Goal: Task Accomplishment & Management: Manage account settings

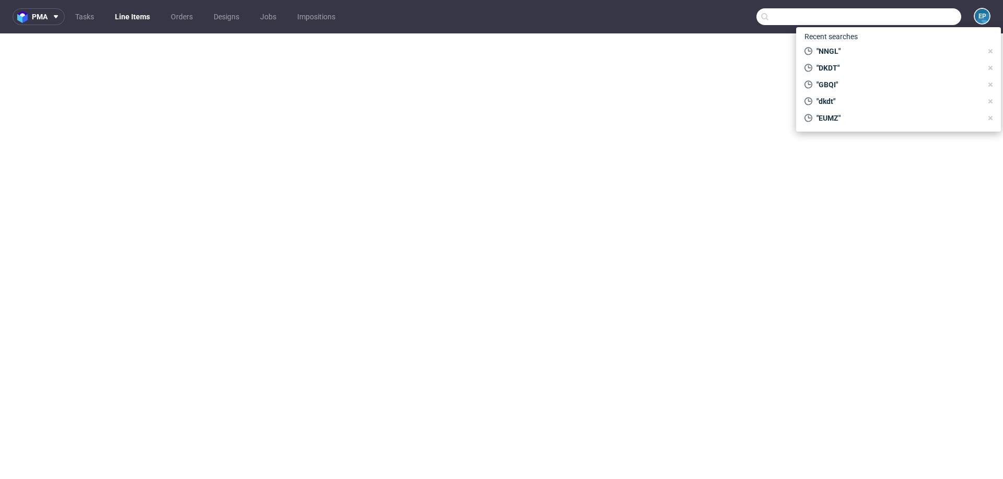
click at [898, 24] on input "text" at bounding box center [859, 16] width 205 height 17
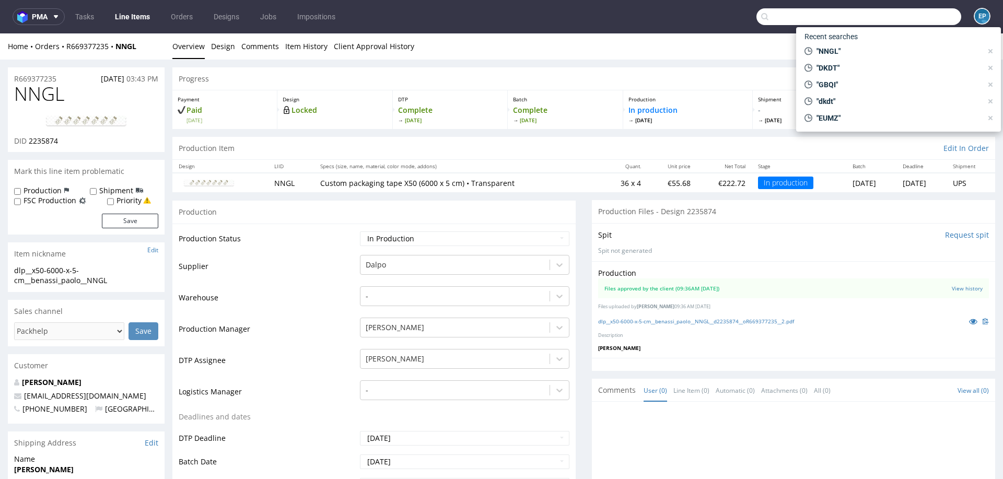
scroll to position [72, 0]
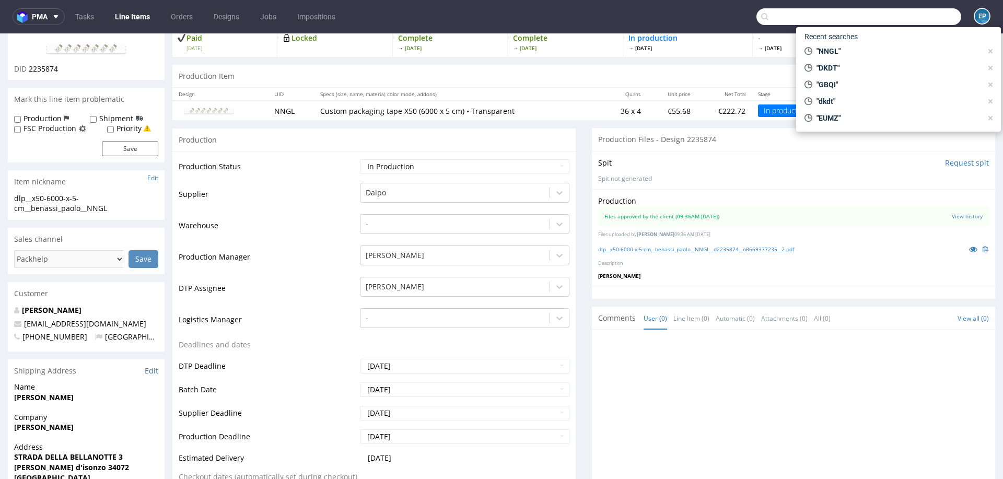
paste input "IJPN"
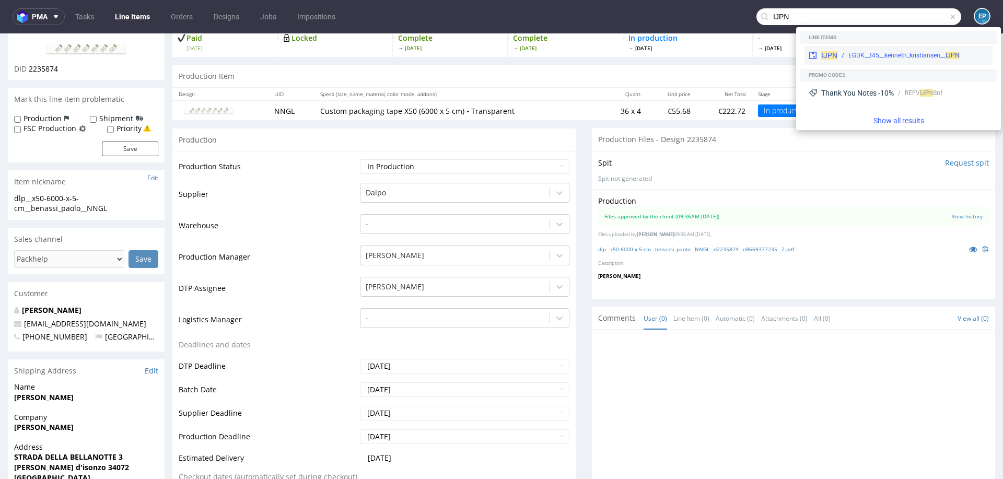
type input "IJPN"
click at [840, 52] on div "EGDK__f45__kenneth_kristiansen__ IJPN" at bounding box center [913, 55] width 151 height 9
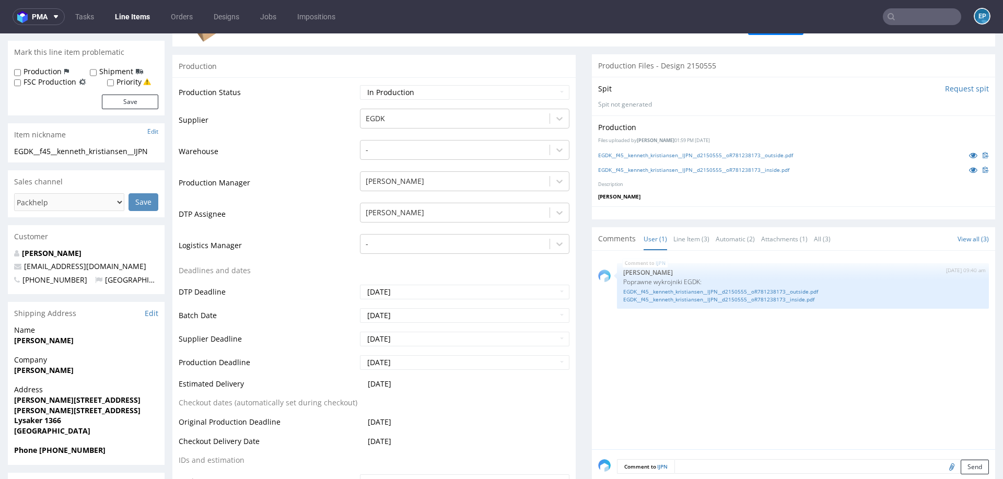
scroll to position [164, 0]
click at [755, 287] on link "EGDK__f45__kenneth_kristiansen__IJPN__d2150555__oR781238173__outside.pdf" at bounding box center [803, 291] width 360 height 8
click at [686, 295] on link "EGDK__f45__kenneth_kristiansen__IJPN__d2150555__oR781238173__inside.pdf" at bounding box center [803, 299] width 360 height 8
click at [928, 17] on input "text" at bounding box center [922, 16] width 78 height 17
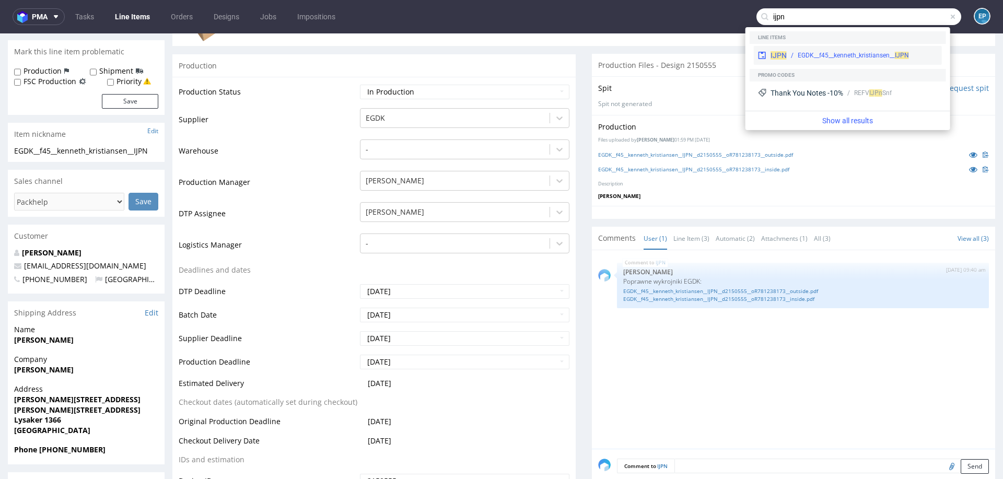
type input "ijpn"
click at [853, 51] on div "EGDK__f45__kenneth_kristiansen__ IJPN" at bounding box center [853, 55] width 111 height 9
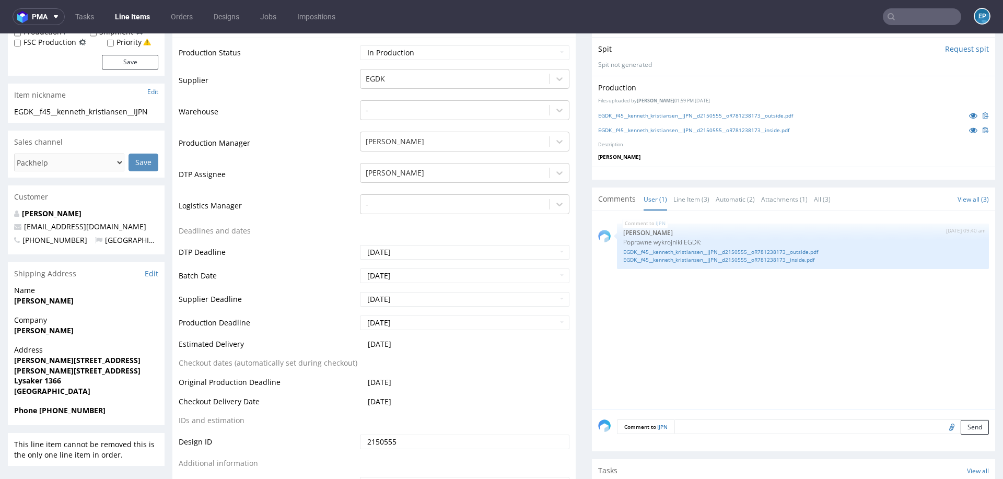
scroll to position [203, 0]
click at [387, 299] on input "[DATE]" at bounding box center [465, 299] width 210 height 15
click at [419, 253] on td "20" at bounding box center [415, 252] width 16 height 16
type input "2025-08-20"
click at [417, 323] on input "2025-08-18" at bounding box center [465, 322] width 210 height 15
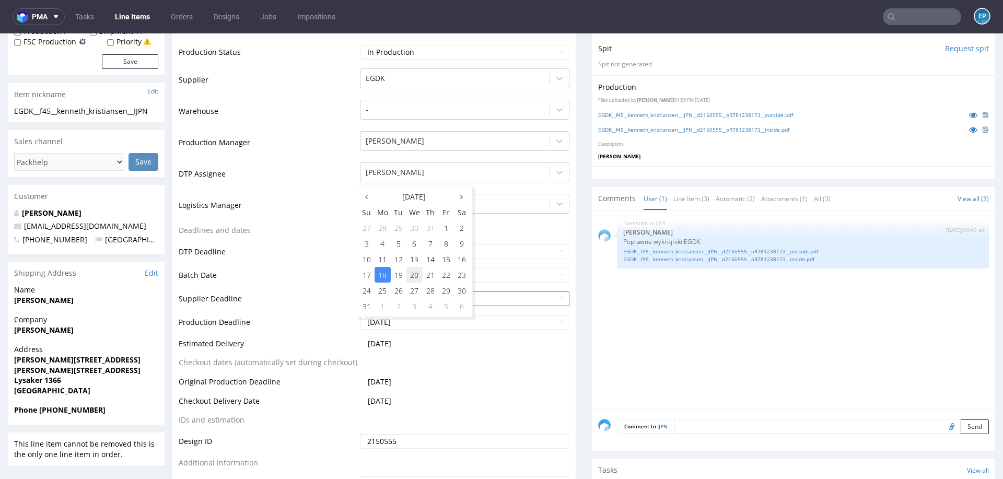
click at [416, 280] on td "20" at bounding box center [415, 275] width 16 height 16
type input "2025-08-20"
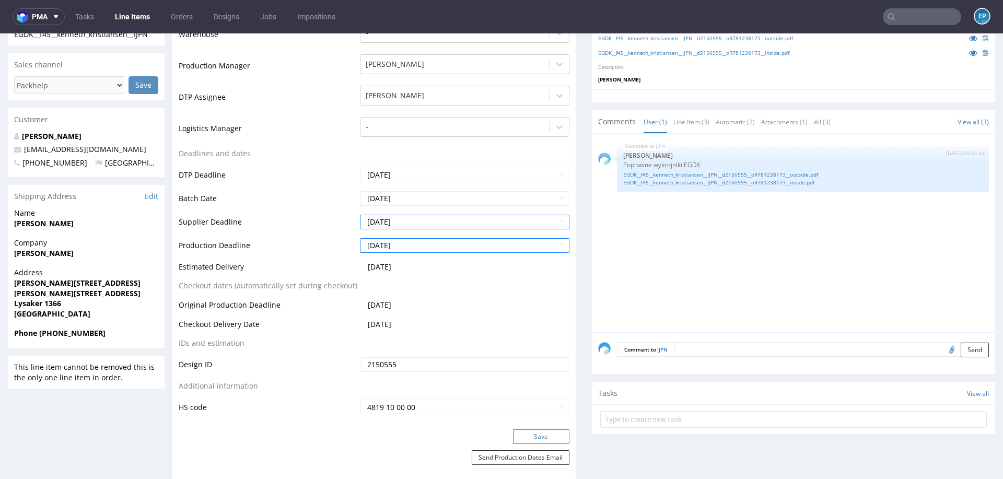
click at [525, 433] on button "Save" at bounding box center [541, 437] width 56 height 15
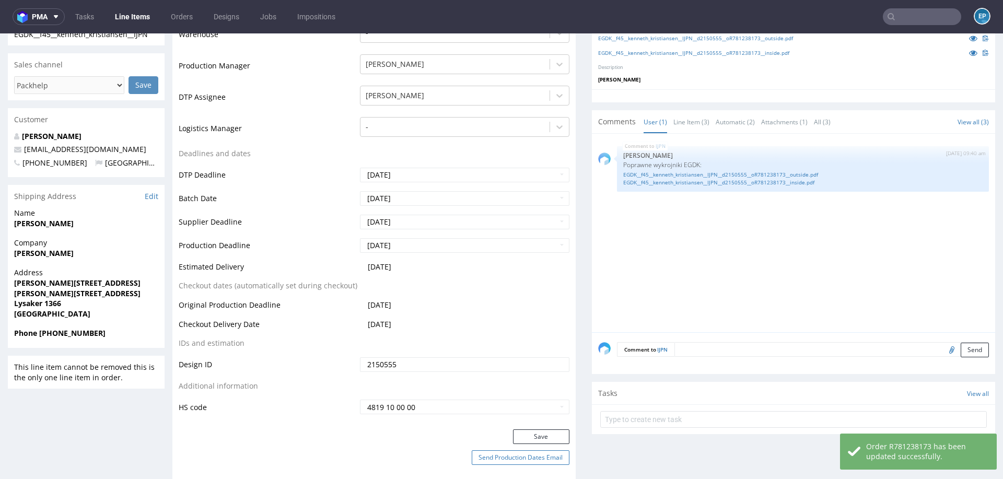
click at [494, 459] on button "Send Production Dates Email" at bounding box center [521, 457] width 98 height 15
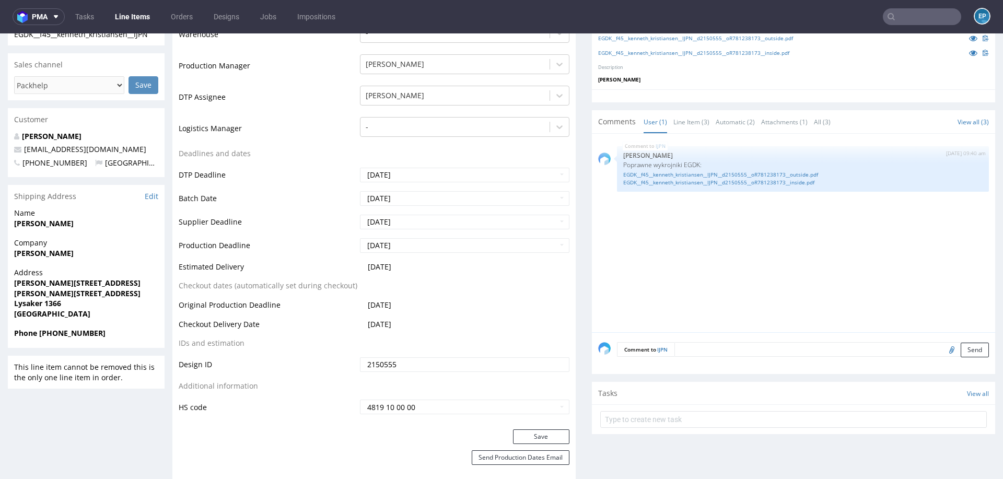
click at [904, 16] on input "text" at bounding box center [922, 16] width 78 height 17
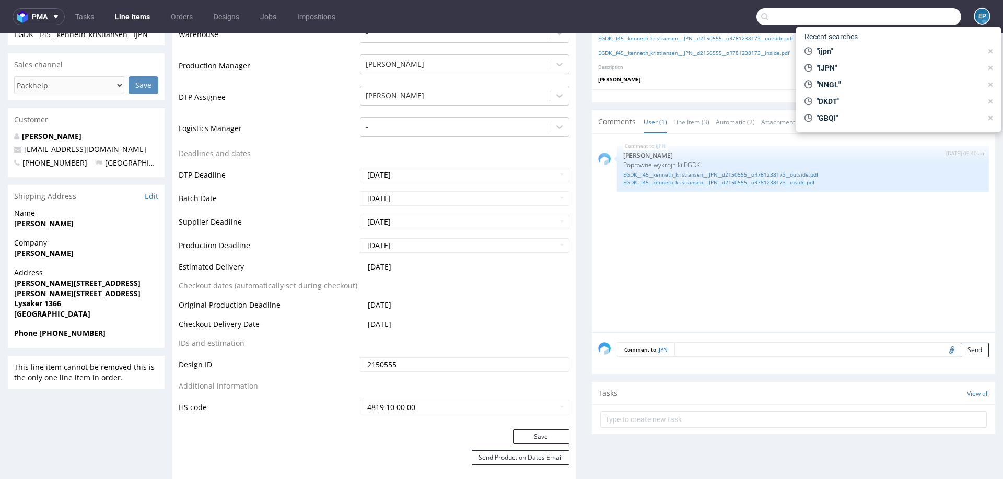
paste input "KCHC"
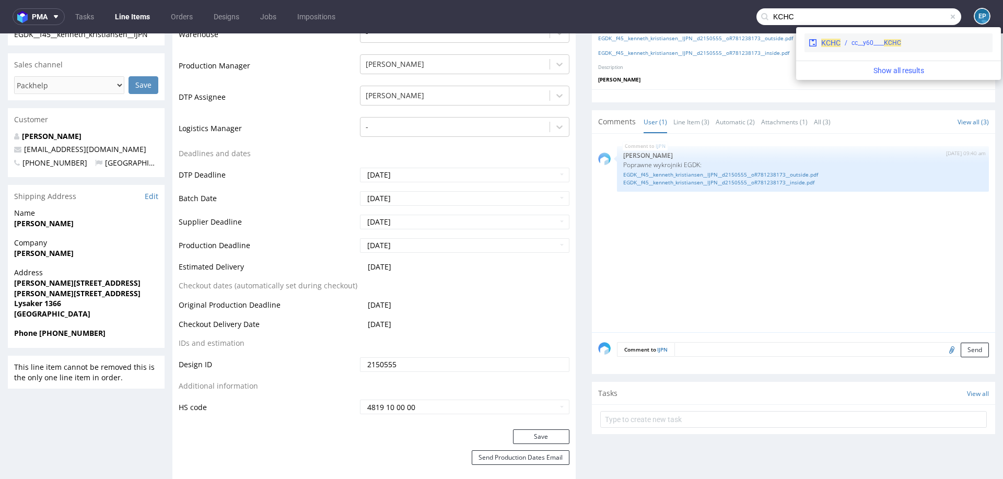
type input "KCHC"
click at [864, 44] on div "cc__y60____ KCHC" at bounding box center [877, 42] width 50 height 9
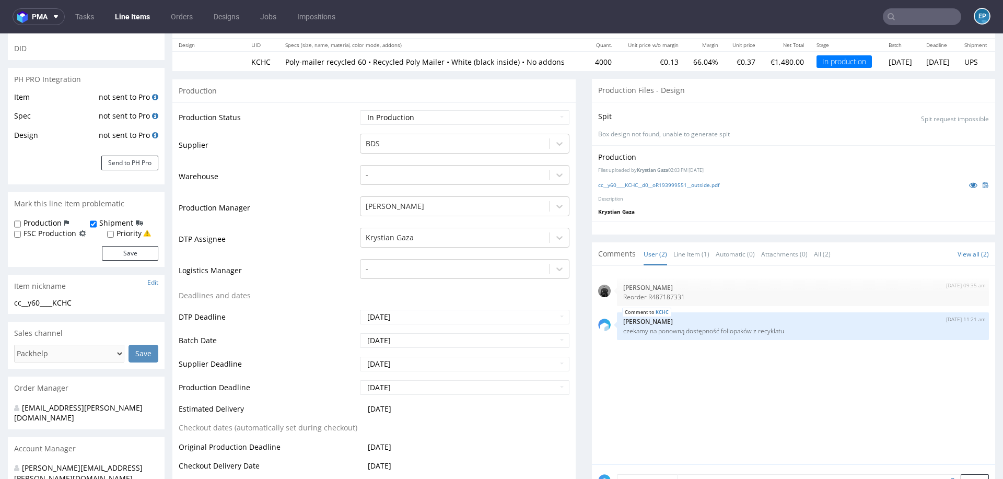
scroll to position [122, 0]
click at [137, 11] on link "Line Items" at bounding box center [133, 16] width 48 height 17
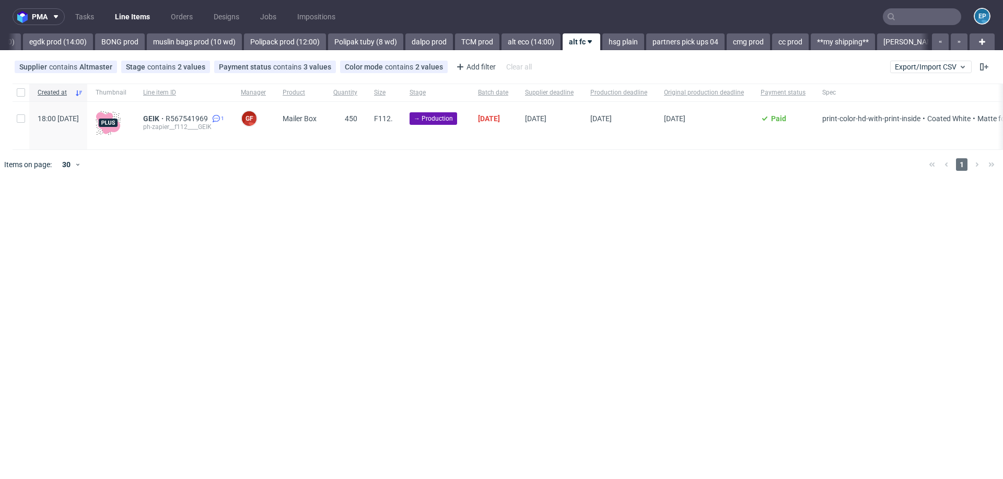
scroll to position [0, 1243]
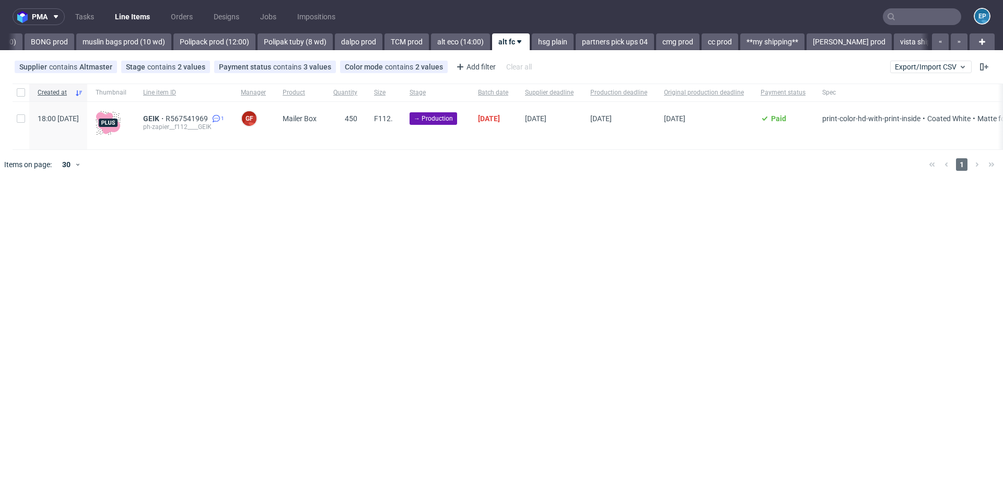
click at [913, 60] on div "Supplier contains Altmaster Stage contains 2 values Production, Issue in Produc…" at bounding box center [501, 66] width 1003 height 25
click at [913, 66] on span "Export/Import CSV" at bounding box center [931, 67] width 72 height 8
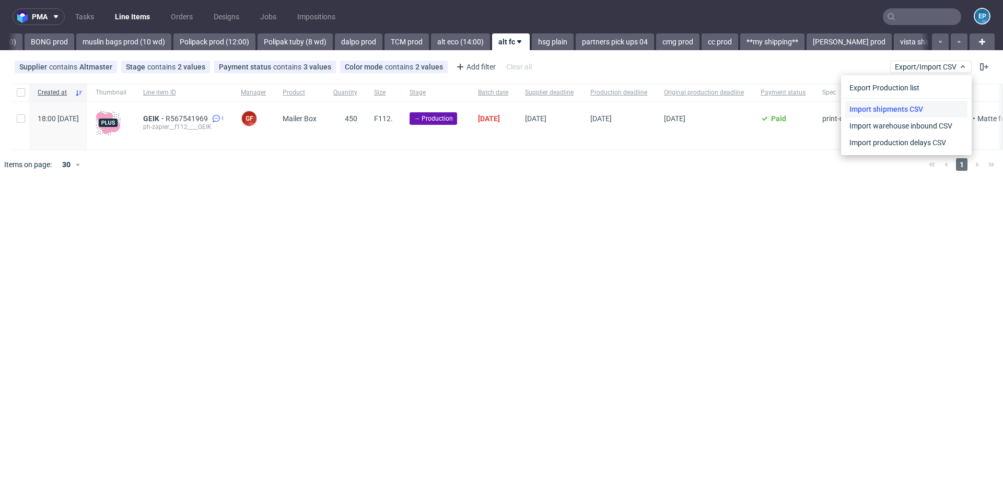
click at [885, 107] on link "Import shipments CSV" at bounding box center [907, 109] width 122 height 17
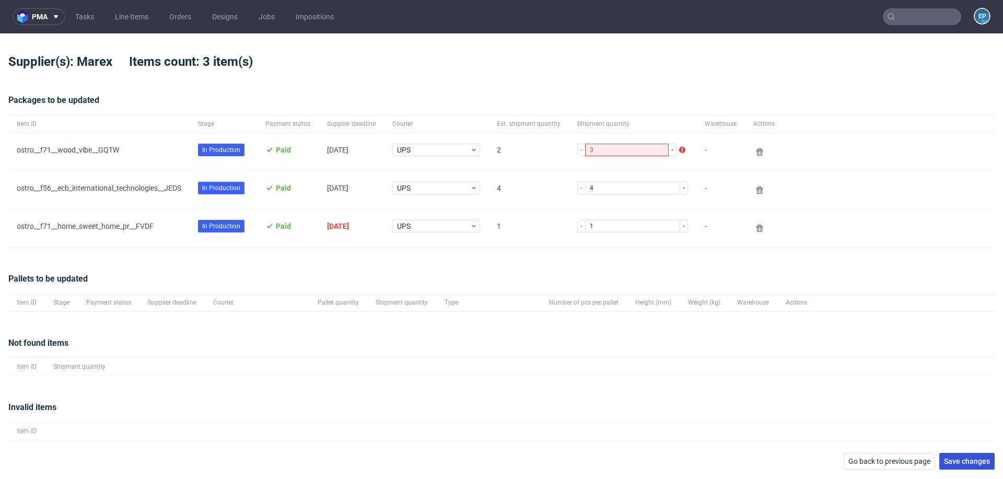
click at [974, 458] on span "Save changes" at bounding box center [967, 461] width 46 height 7
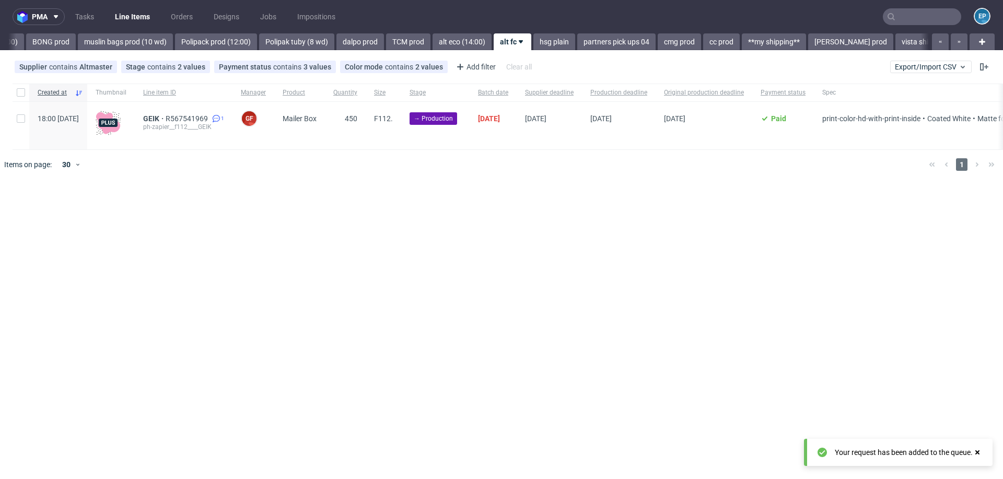
scroll to position [0, 1243]
click at [930, 28] on nav "pma Tasks Line Items Orders Designs Jobs Impositions EP" at bounding box center [501, 16] width 1003 height 33
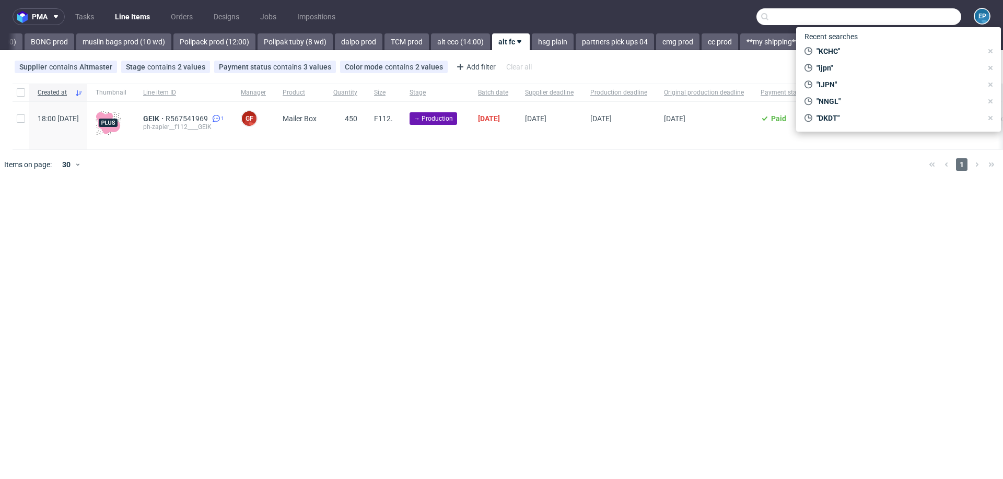
click at [928, 21] on input "text" at bounding box center [859, 16] width 205 height 17
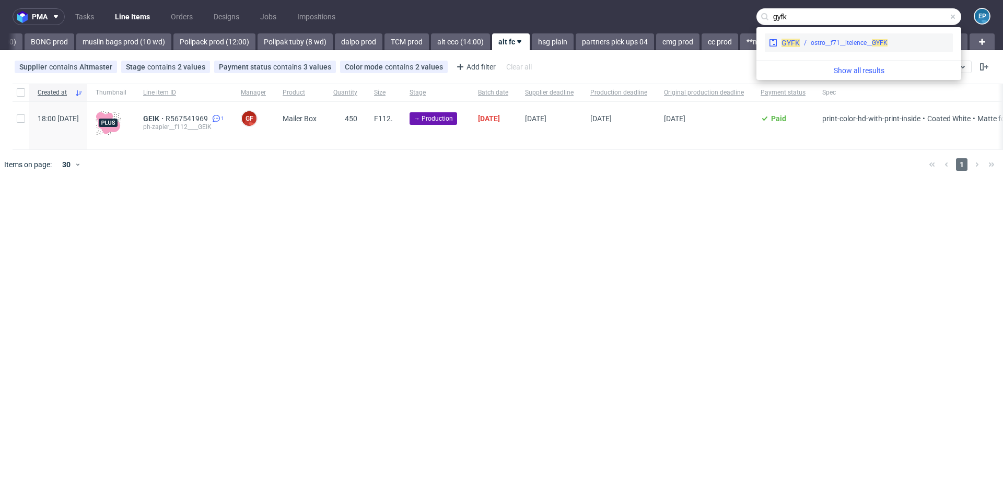
type input "gyfk"
click at [835, 49] on div "GYFK ostro__f71__itelence__ GYFK" at bounding box center [859, 42] width 188 height 19
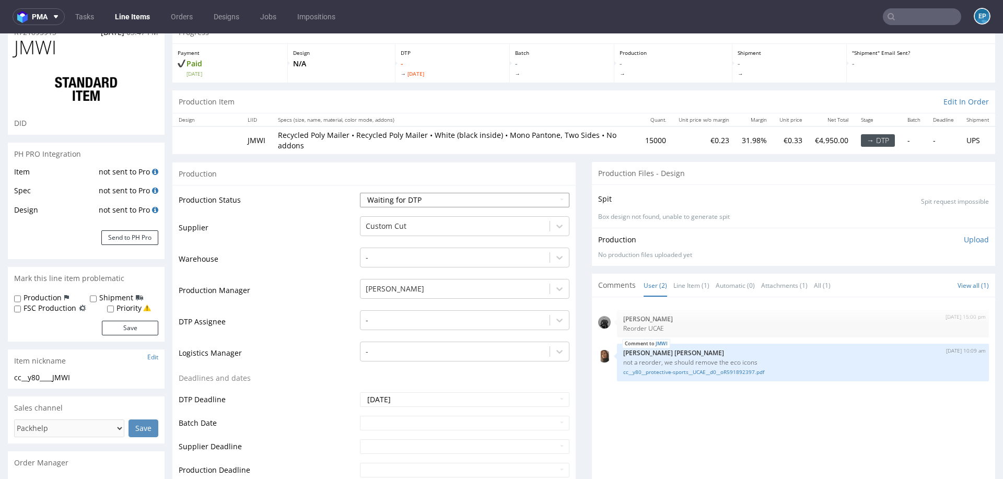
scroll to position [32, 0]
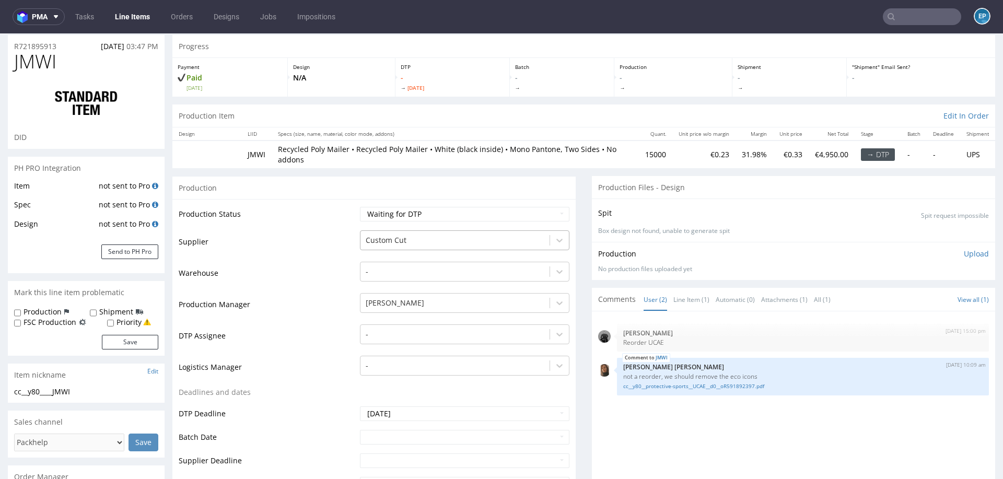
click at [438, 238] on div at bounding box center [455, 240] width 179 height 13
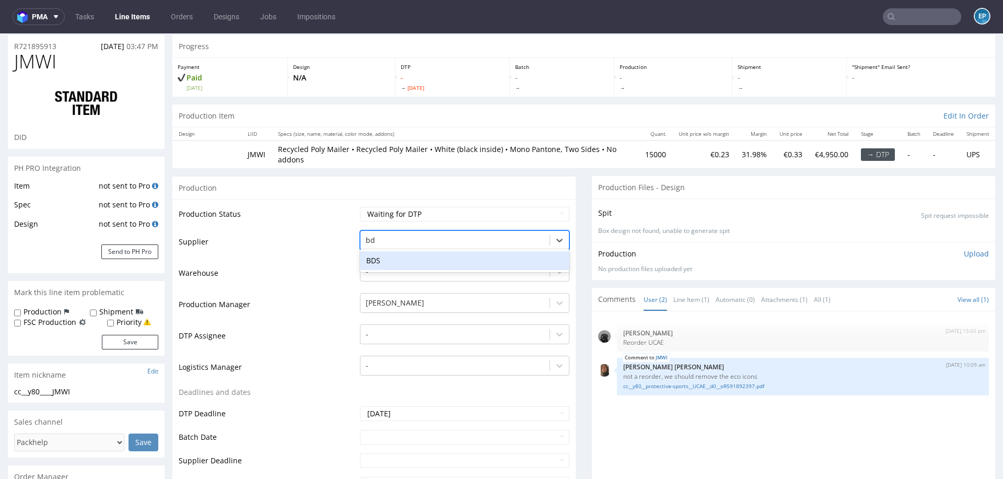
scroll to position [0, 0]
type input "bds"
click at [402, 253] on div "BDS" at bounding box center [465, 260] width 210 height 19
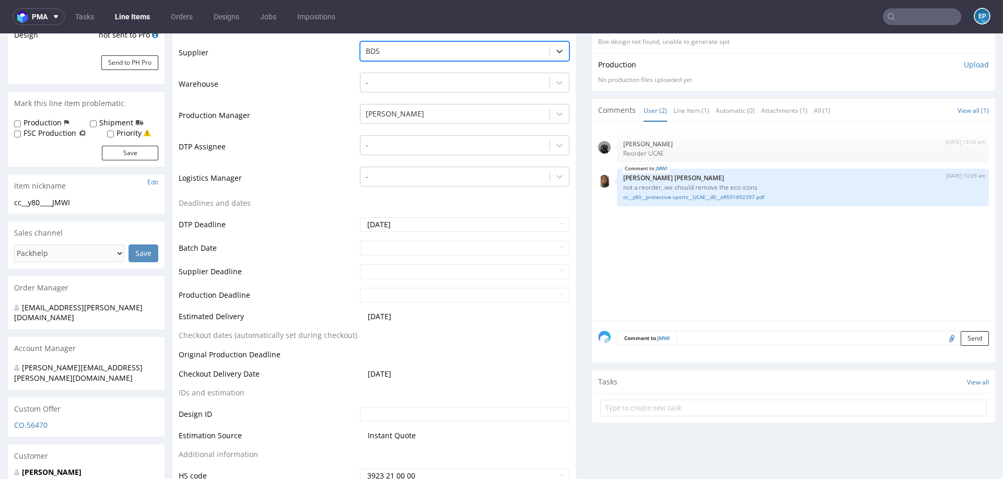
scroll to position [318, 0]
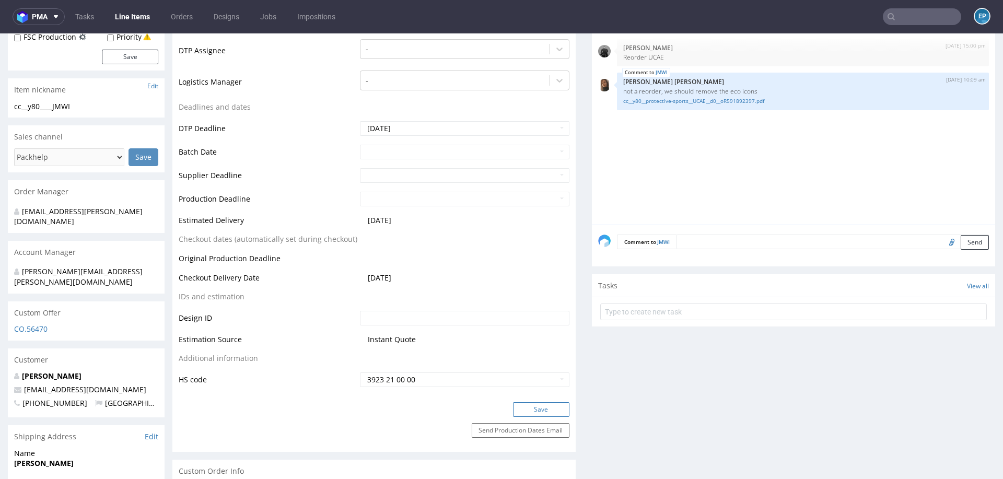
click at [527, 409] on button "Save" at bounding box center [541, 409] width 56 height 15
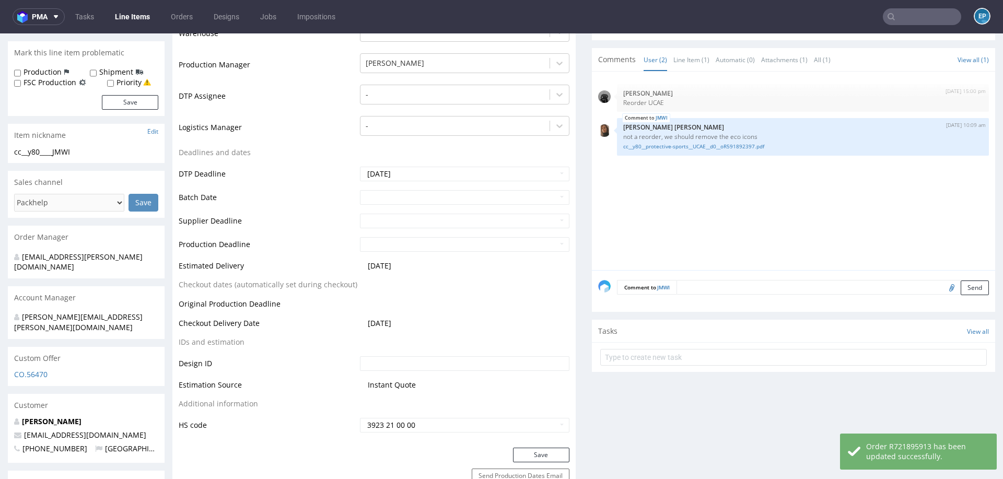
scroll to position [0, 0]
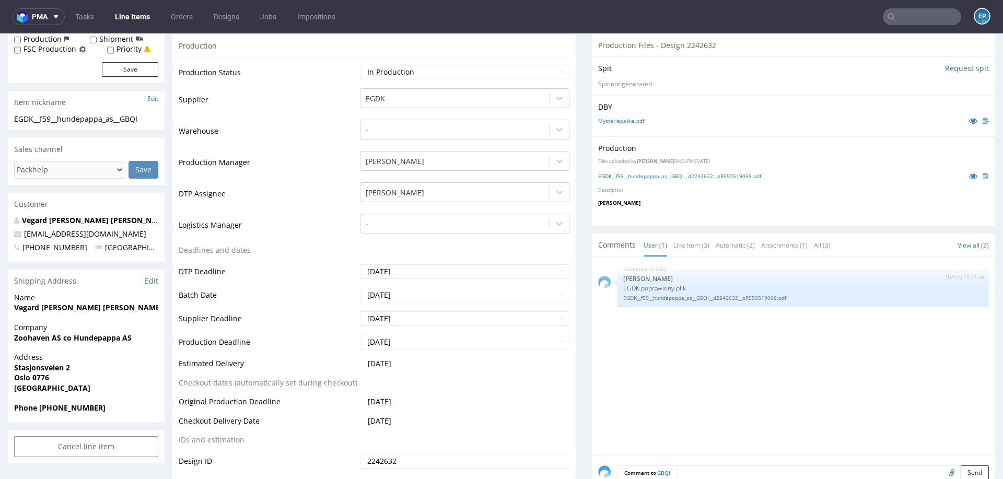
scroll to position [186, 0]
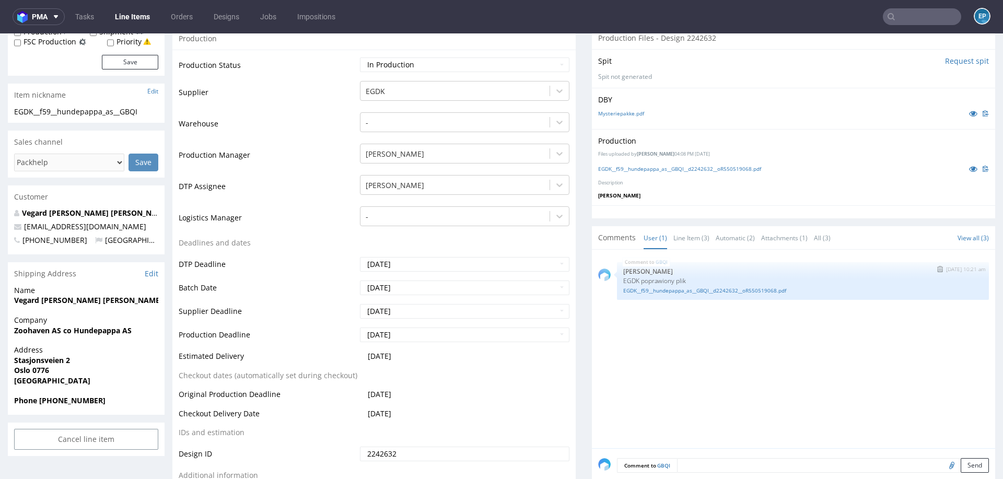
click at [667, 282] on p "EGDK poprawiony plik" at bounding box center [803, 281] width 360 height 8
click at [661, 287] on link "EGDK__f59__hundepappa_as__GBQI__d2242632__oR550519068.pdf" at bounding box center [803, 291] width 360 height 8
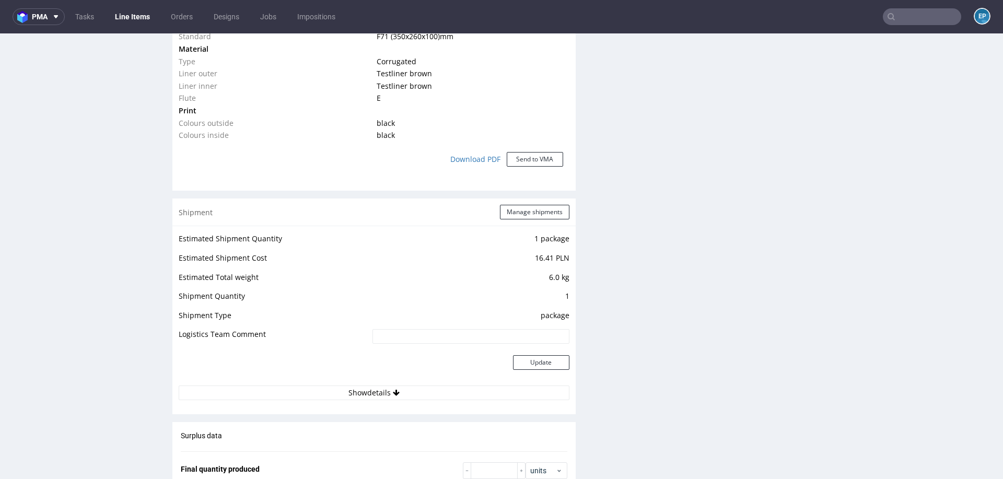
scroll to position [847, 0]
click at [500, 213] on button "Manage shipments" at bounding box center [535, 211] width 70 height 15
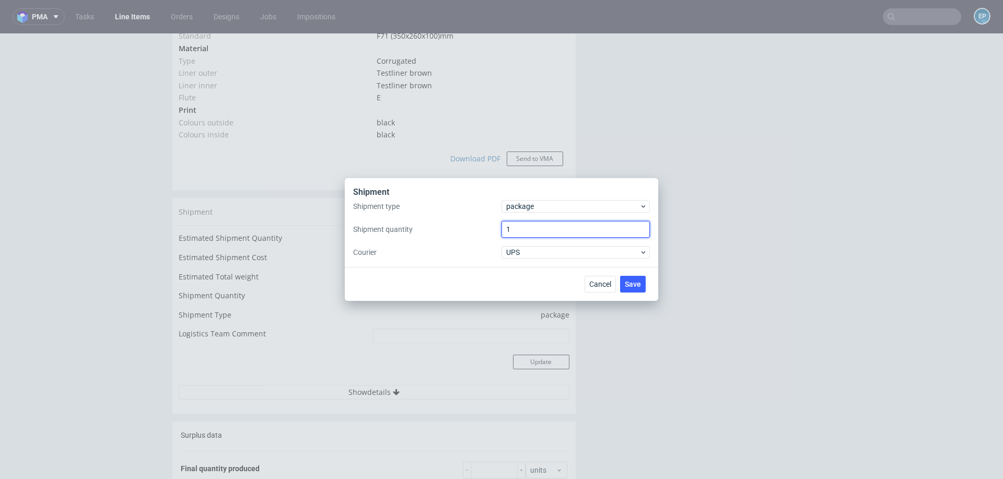
click at [524, 237] on input "1" at bounding box center [576, 229] width 148 height 17
type input "2"
click at [642, 287] on button "Save" at bounding box center [633, 284] width 26 height 17
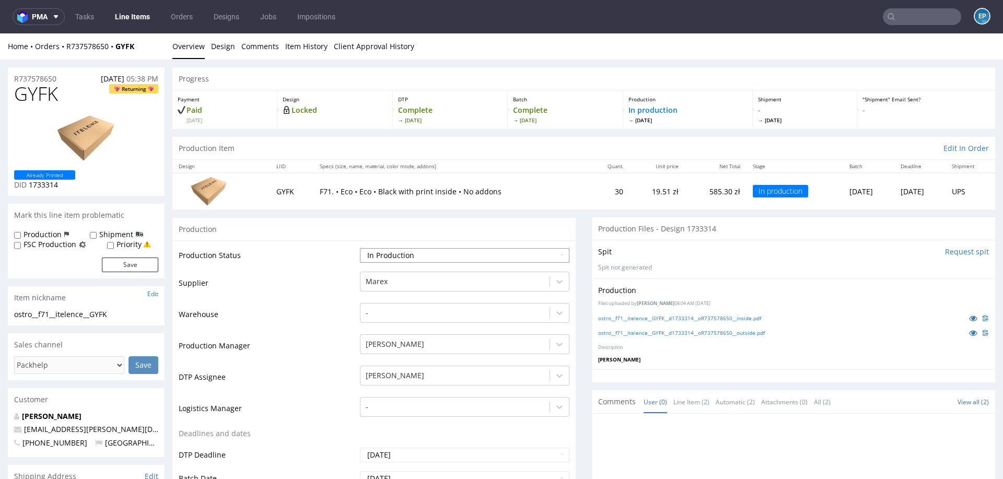
click at [451, 252] on select "Waiting for Artwork Waiting for Diecut Waiting for Mockup Waiting for DTP Waiti…" at bounding box center [465, 255] width 210 height 15
select select "production_complete"
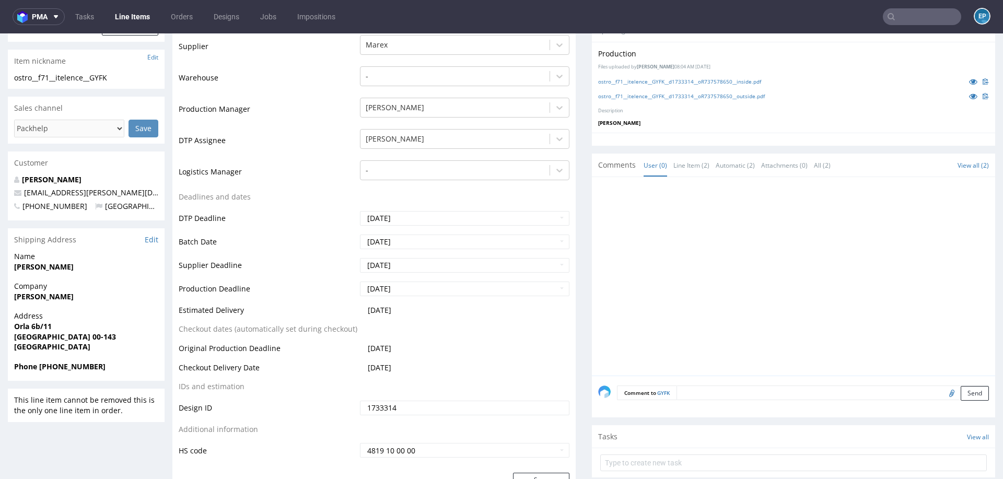
scroll to position [314, 0]
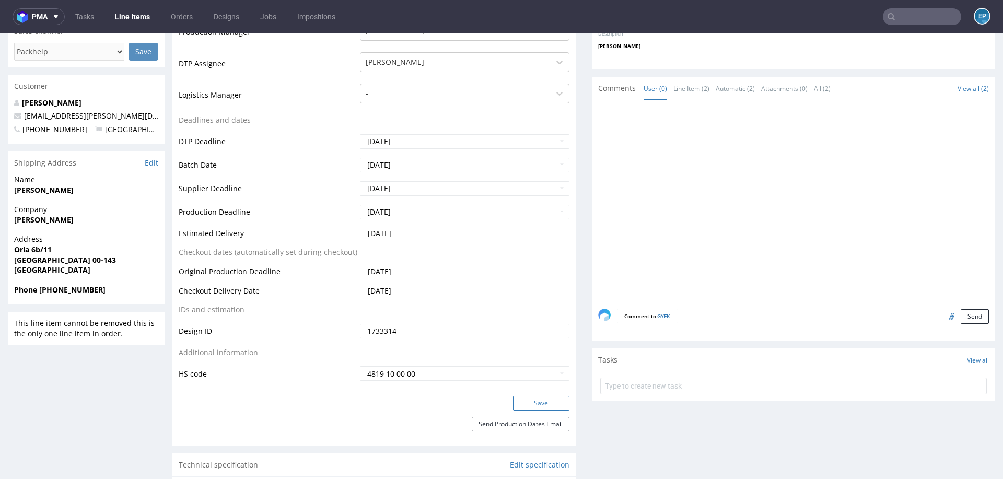
click at [534, 399] on button "Save" at bounding box center [541, 403] width 56 height 15
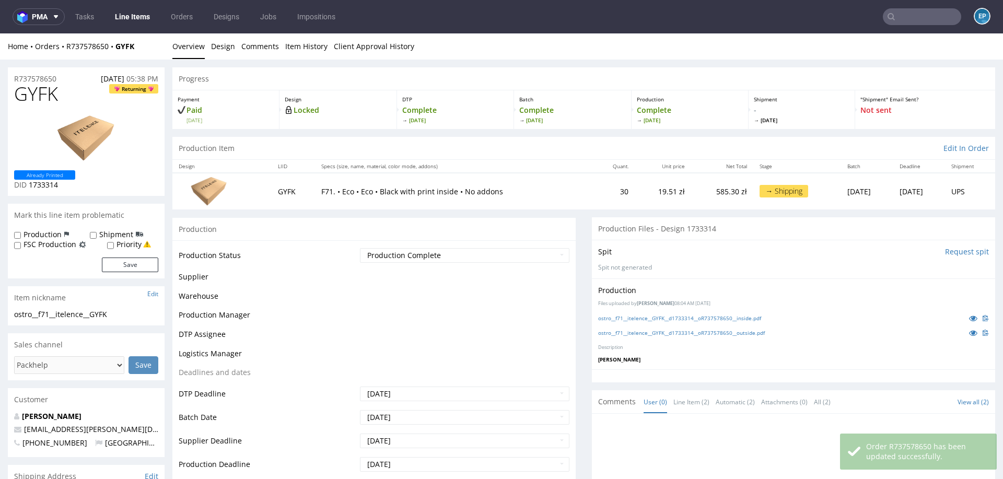
scroll to position [306, 0]
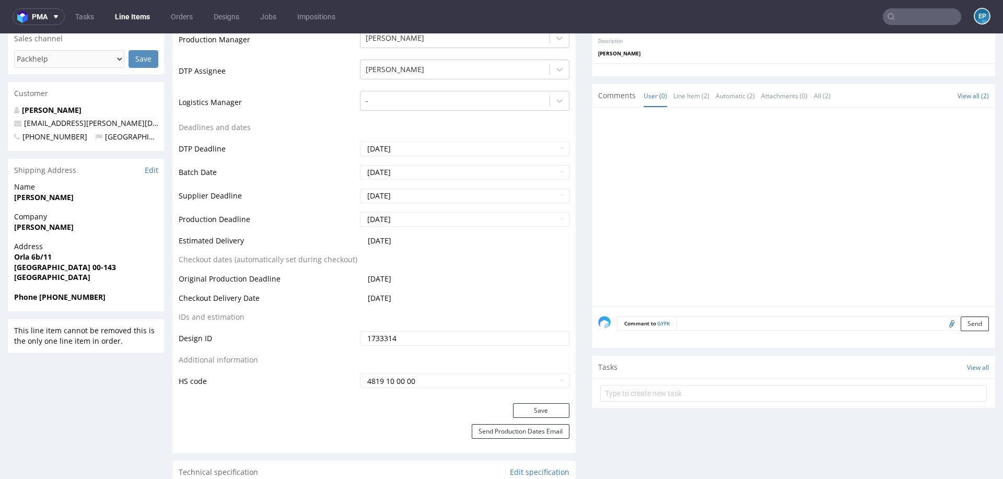
click at [127, 15] on link "Line Items" at bounding box center [133, 16] width 48 height 17
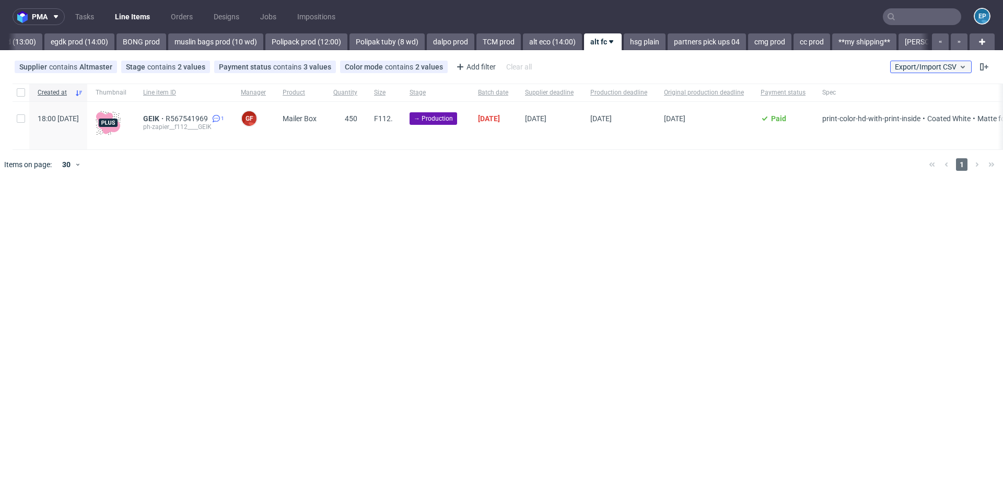
click at [904, 64] on span "Export/Import CSV" at bounding box center [931, 67] width 72 height 8
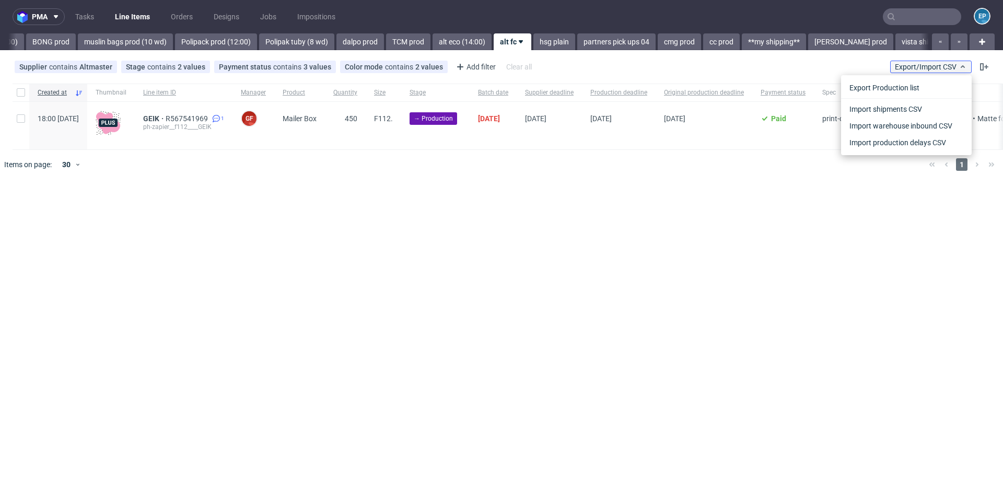
scroll to position [0, 1243]
click at [884, 112] on link "Import shipments CSV" at bounding box center [907, 109] width 122 height 17
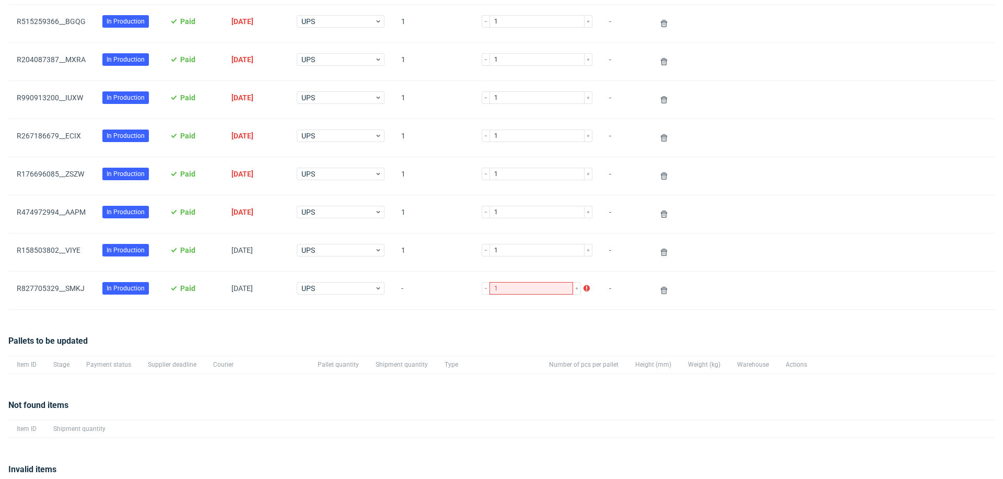
scroll to position [301, 0]
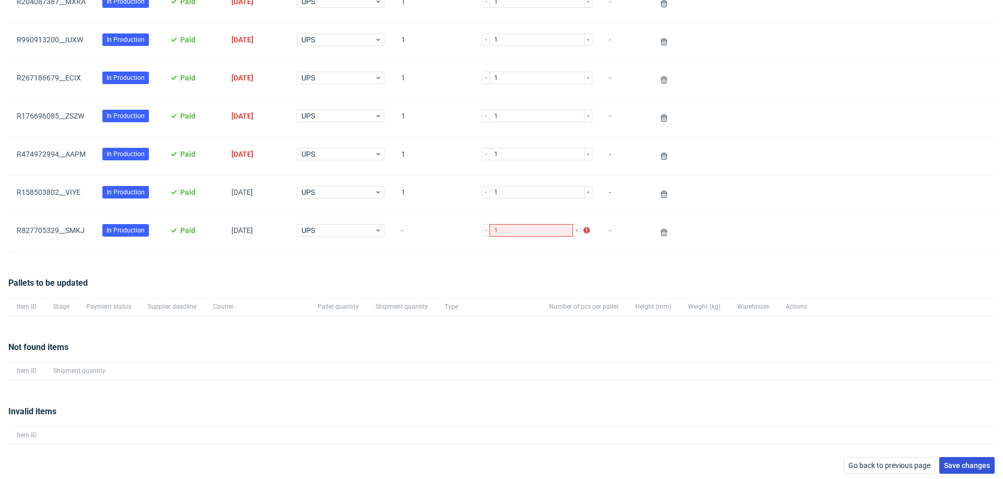
click at [953, 462] on span "Save changes" at bounding box center [967, 465] width 46 height 7
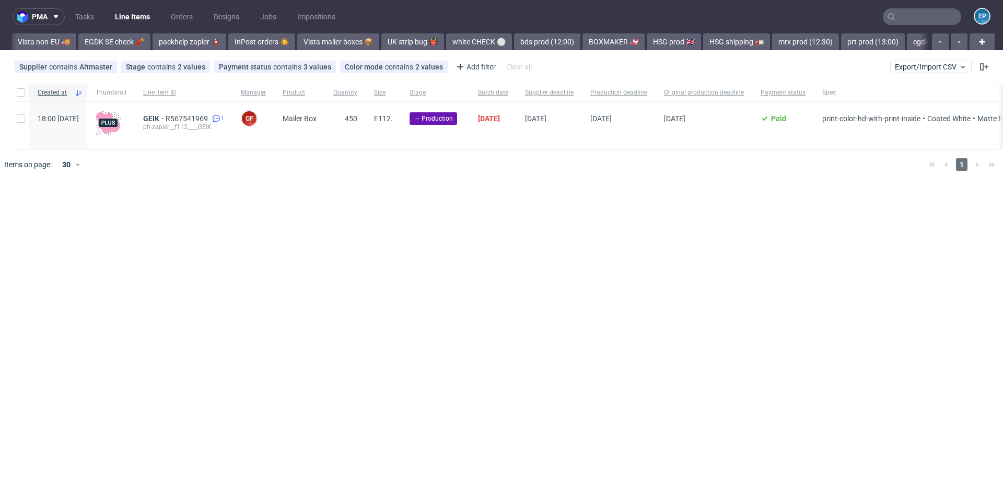
scroll to position [0, 1243]
click at [506, 54] on div "Supplier contains Altmaster Stage contains 2 values Production, Issue in Produc…" at bounding box center [501, 66] width 1003 height 25
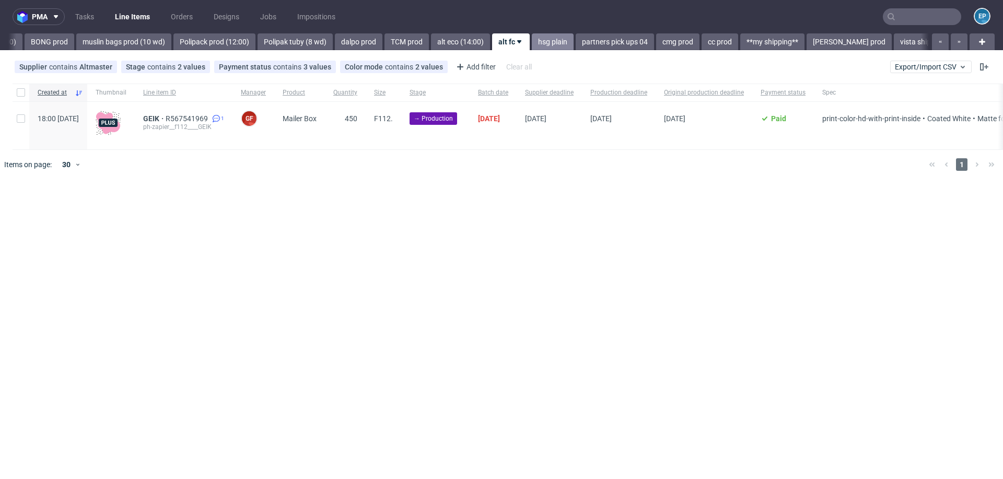
click at [532, 46] on link "hsg plain" at bounding box center [553, 41] width 42 height 17
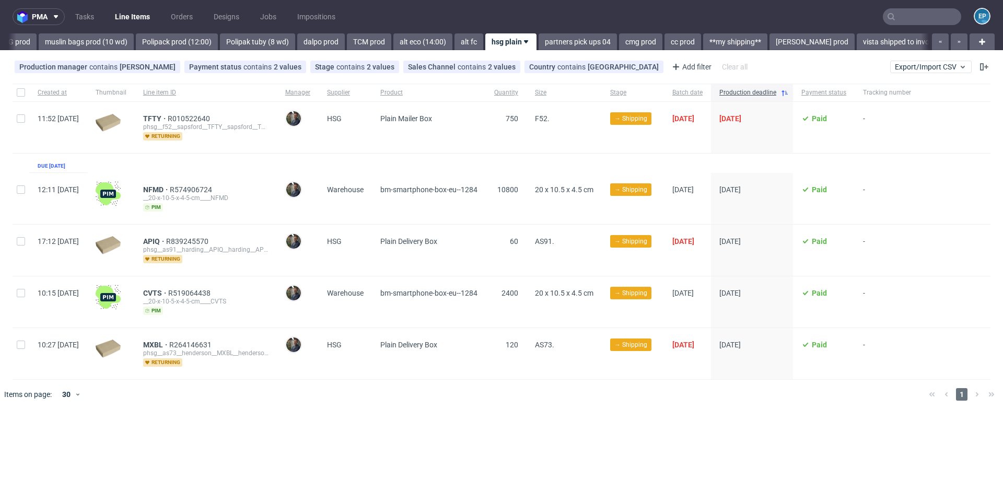
click at [539, 46] on link "partners pick ups 04" at bounding box center [578, 41] width 78 height 17
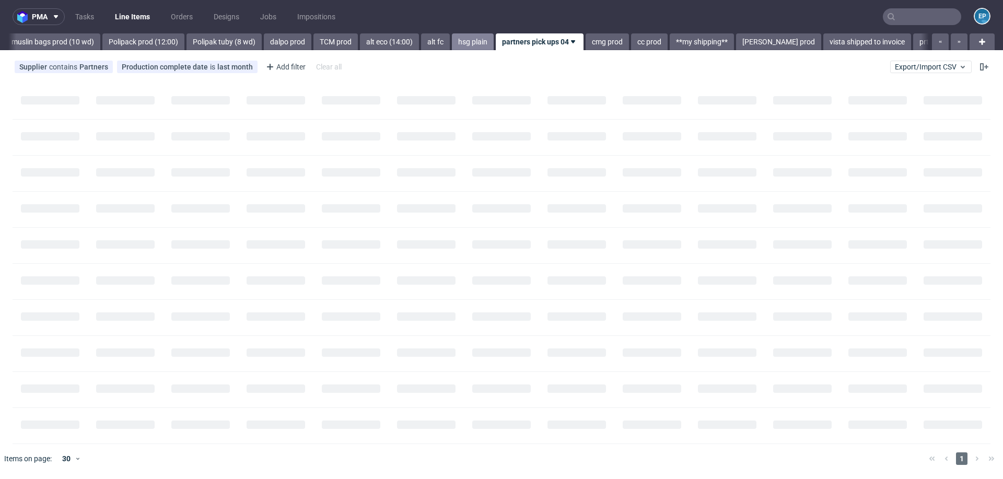
scroll to position [0, 1343]
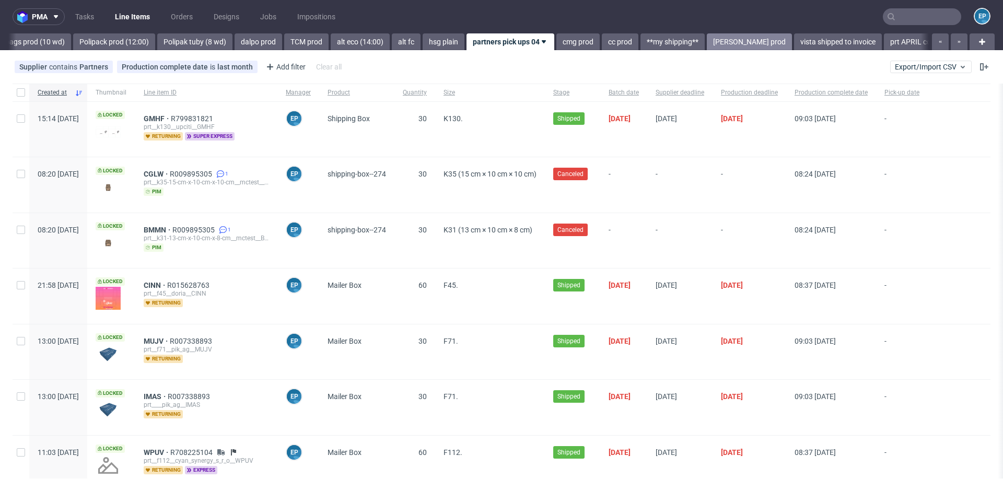
click at [707, 49] on link "adams prod" at bounding box center [749, 41] width 85 height 17
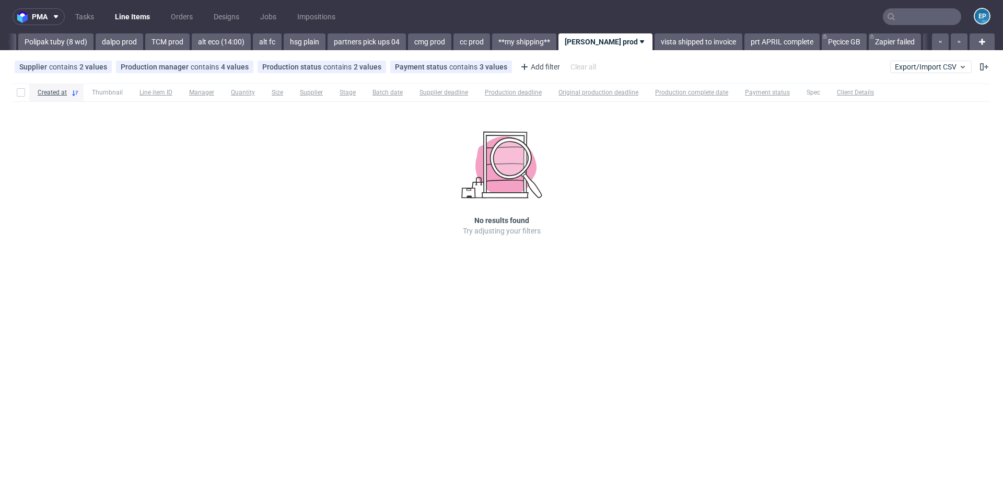
click at [745, 49] on link "prt APRIL complete" at bounding box center [782, 41] width 75 height 17
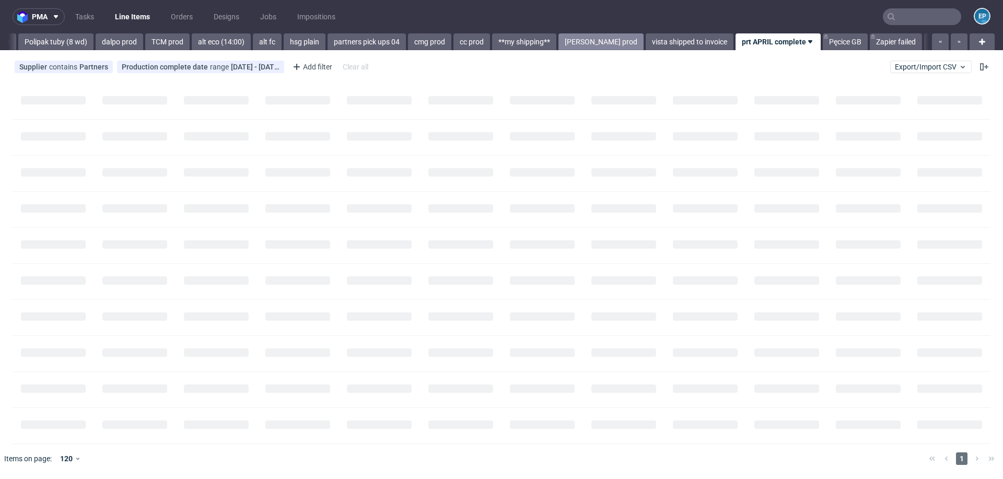
scroll to position [0, 1484]
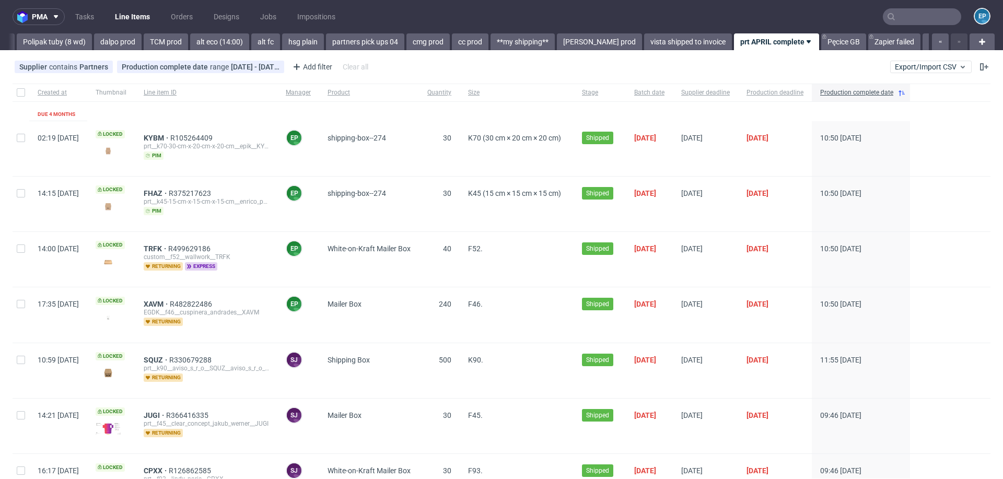
click at [186, 51] on div "pma Tasks Line Items Orders Designs Jobs Impositions EP Vista Print All delays …" at bounding box center [501, 239] width 1003 height 479
click at [190, 47] on link "alt eco (14:00)" at bounding box center [219, 41] width 59 height 17
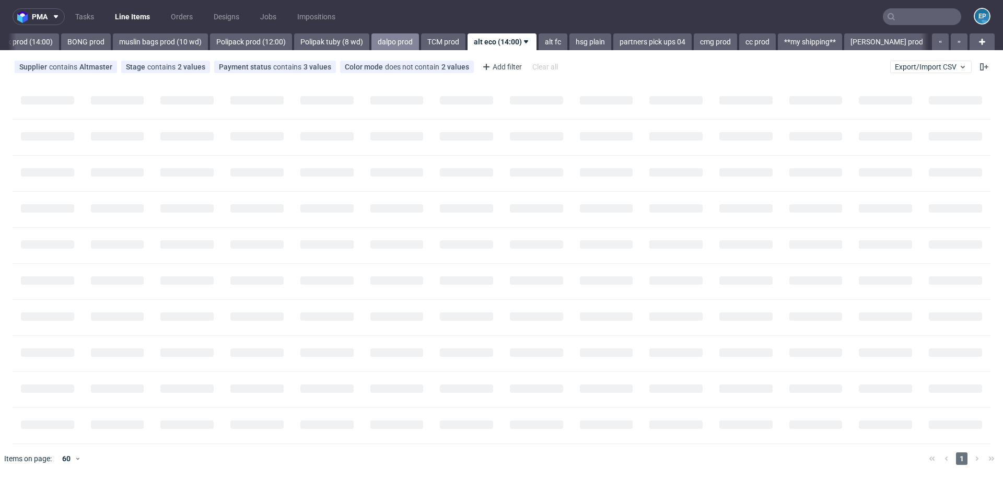
scroll to position [0, 1197]
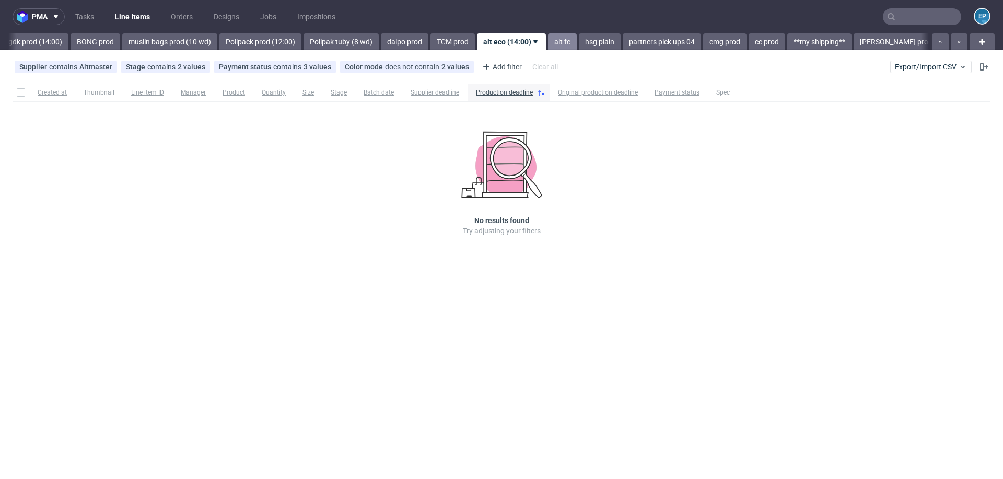
click at [548, 43] on link "alt fc" at bounding box center [562, 41] width 29 height 17
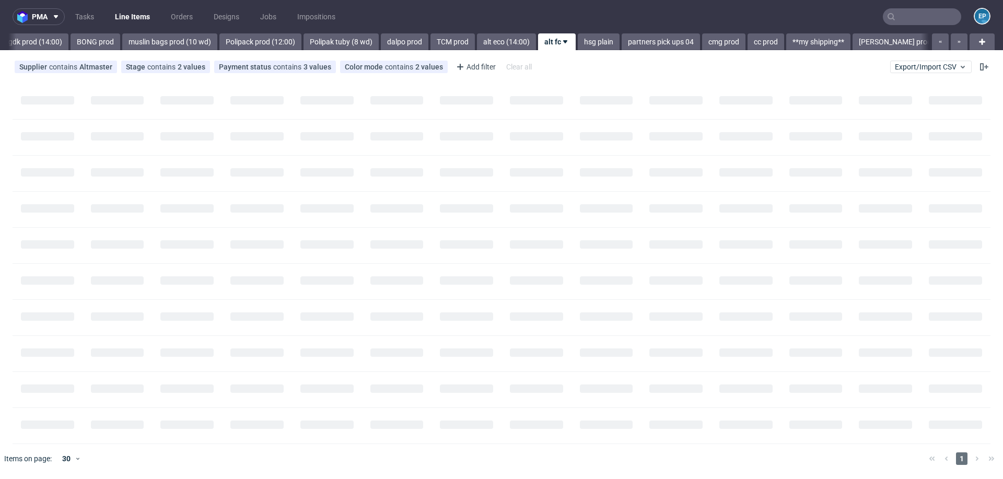
scroll to position [0, 1243]
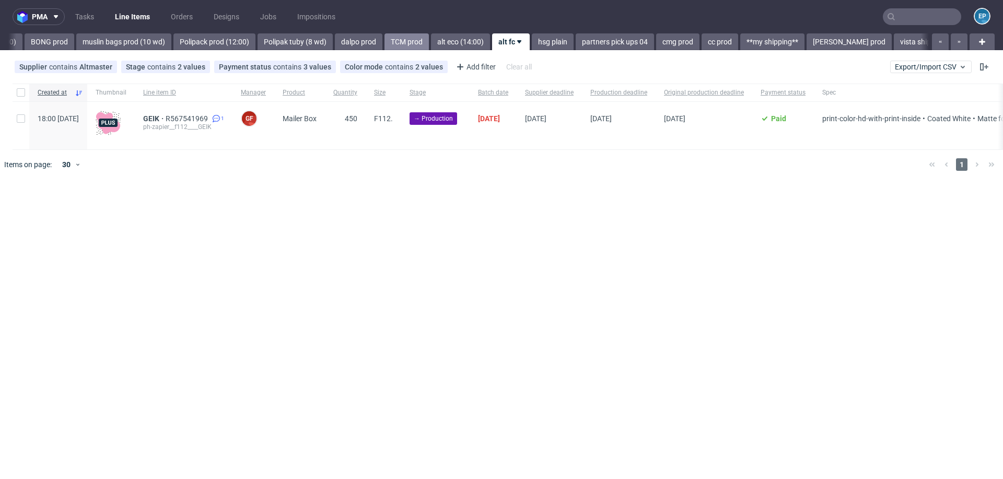
click at [385, 44] on link "TCM prod" at bounding box center [407, 41] width 44 height 17
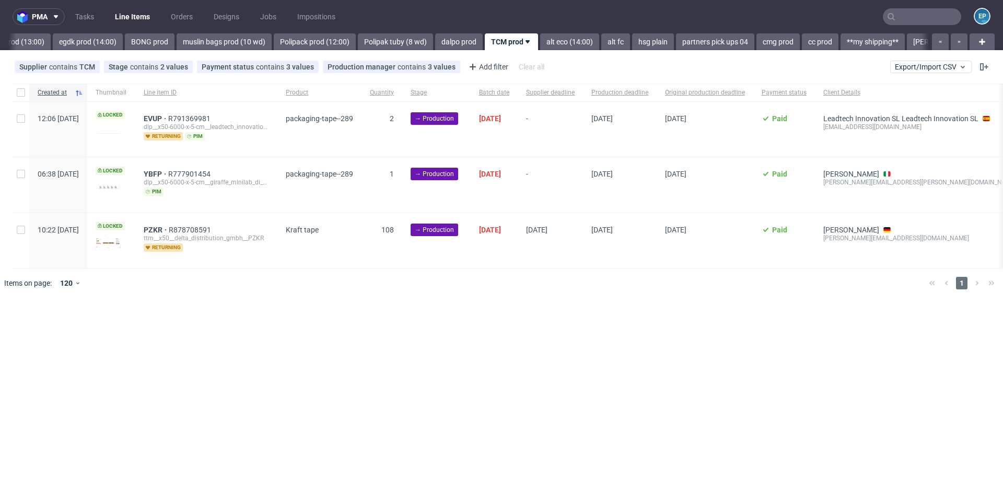
click at [361, 44] on link "Polipak tuby (8 wd)" at bounding box center [395, 41] width 75 height 17
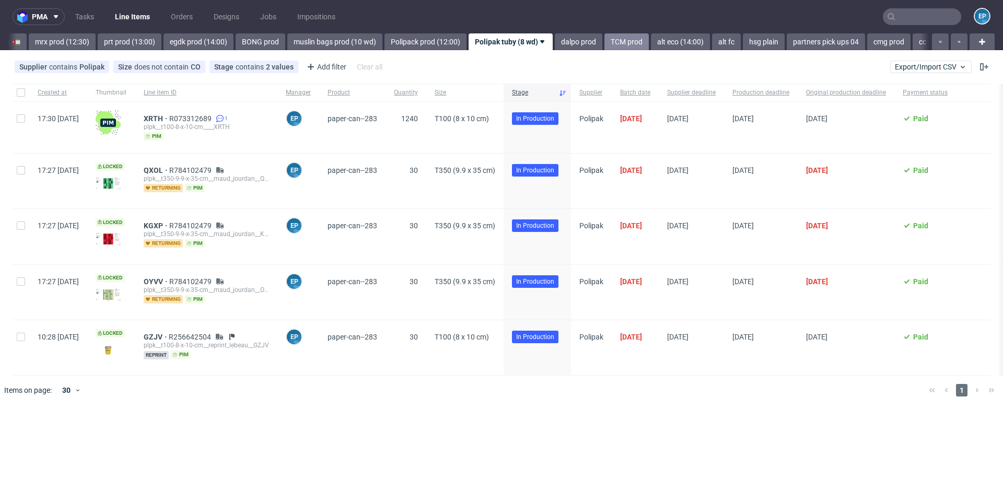
click at [385, 44] on link "Polipack prod (12:00)" at bounding box center [426, 41] width 82 height 17
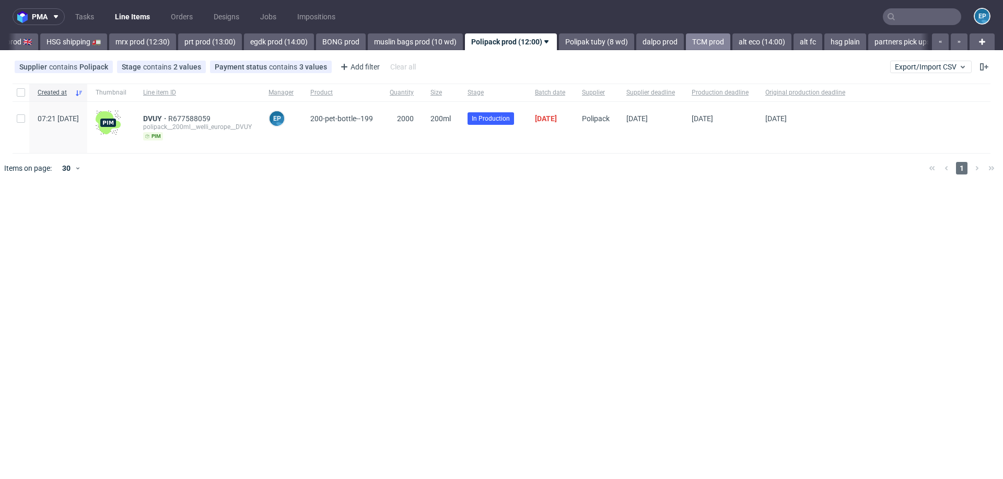
click at [368, 44] on link "muslin bags prod (10 wd)" at bounding box center [415, 41] width 95 height 17
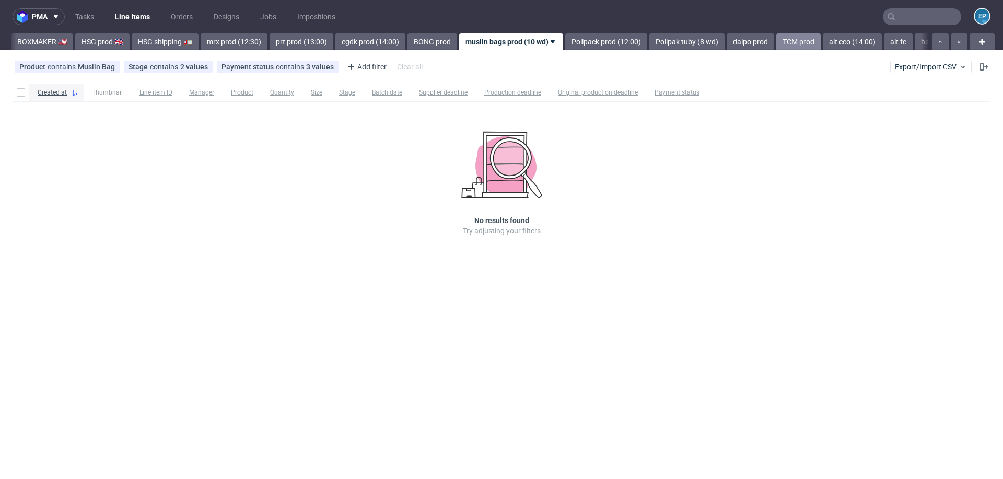
click at [361, 44] on link "egdk prod (14:00)" at bounding box center [370, 41] width 70 height 17
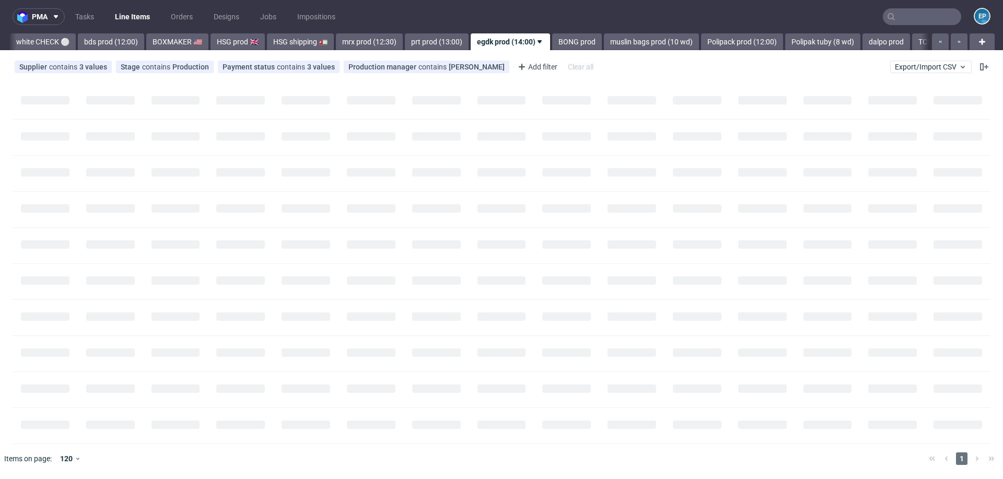
scroll to position [0, 724]
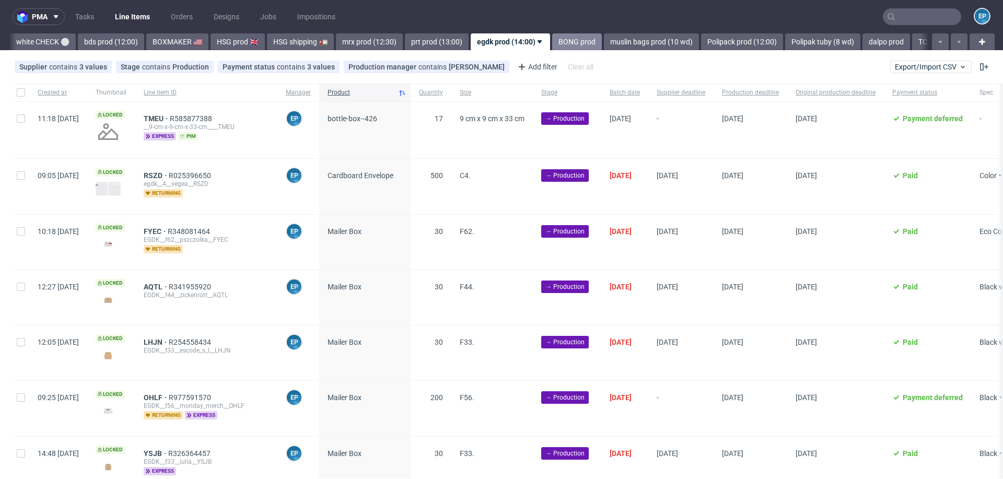
click at [552, 45] on link "BONG prod" at bounding box center [577, 41] width 50 height 17
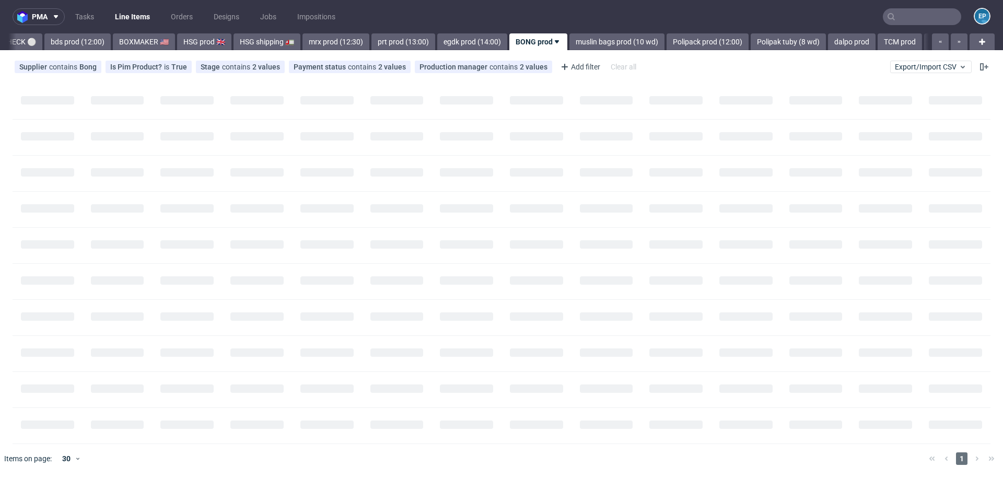
scroll to position [0, 785]
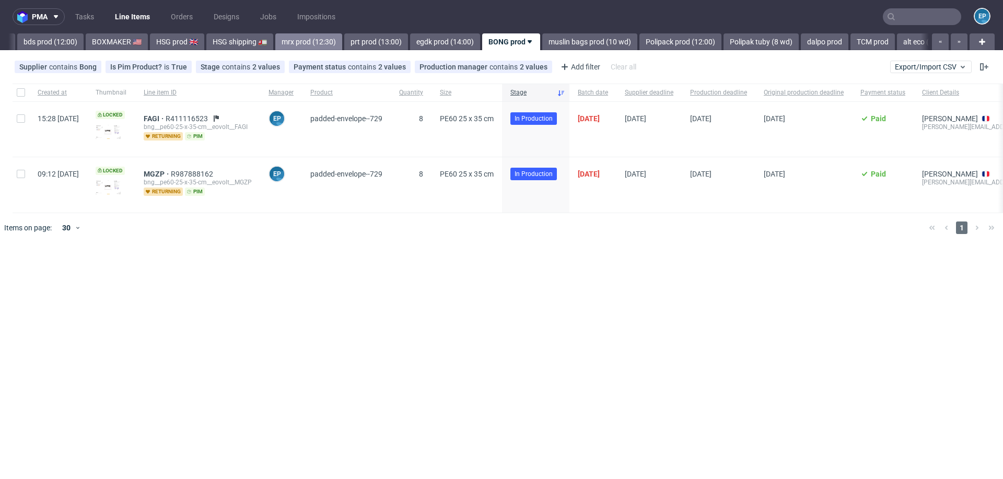
click at [275, 41] on link "mrx prod (12:30)" at bounding box center [308, 41] width 67 height 17
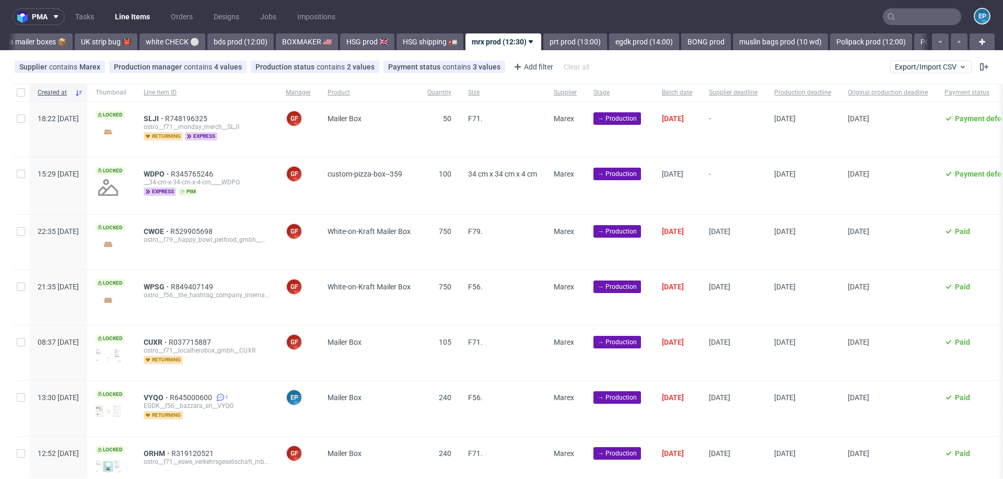
scroll to position [0, 594]
click at [214, 37] on link "bds prod (12:00)" at bounding box center [242, 41] width 66 height 17
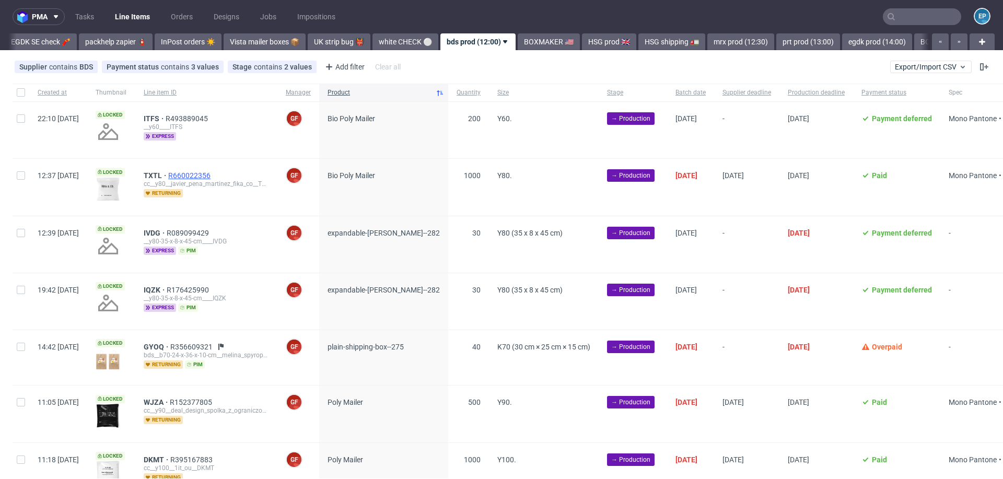
scroll to position [0, 338]
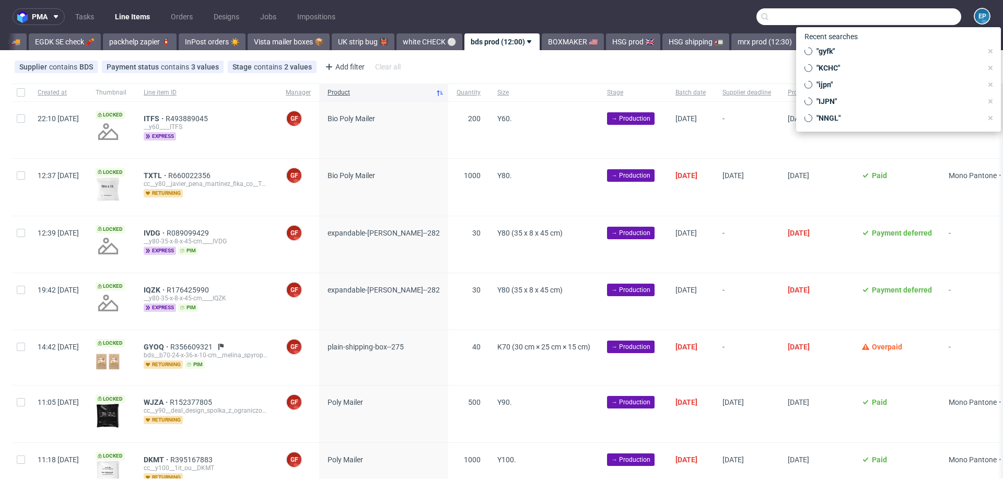
click at [910, 22] on input "text" at bounding box center [859, 16] width 205 height 17
paste input "R702217252"
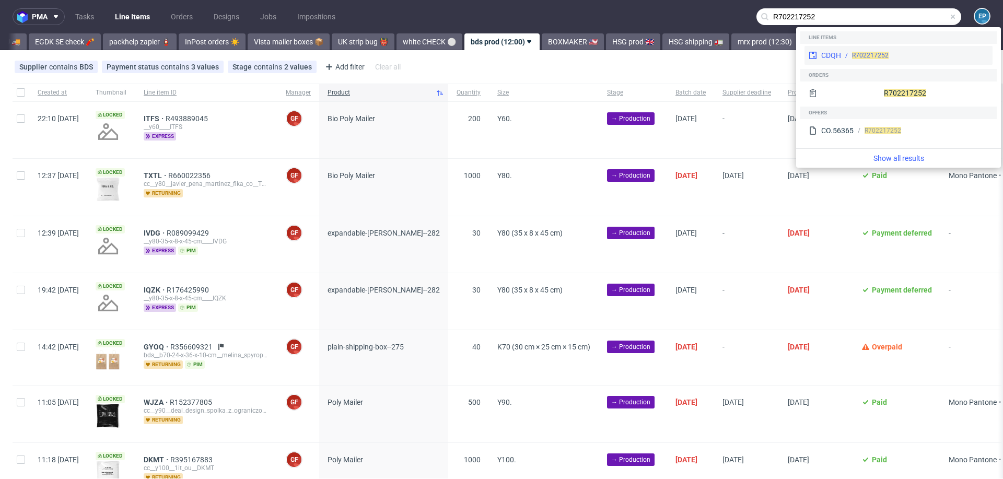
type input "R702217252"
click at [862, 56] on span "R702217252" at bounding box center [870, 55] width 37 height 7
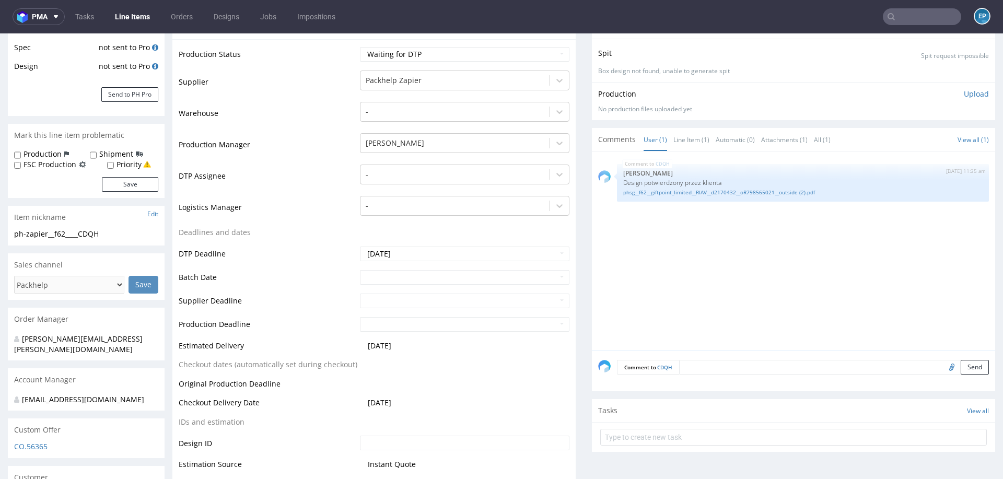
scroll to position [31, 0]
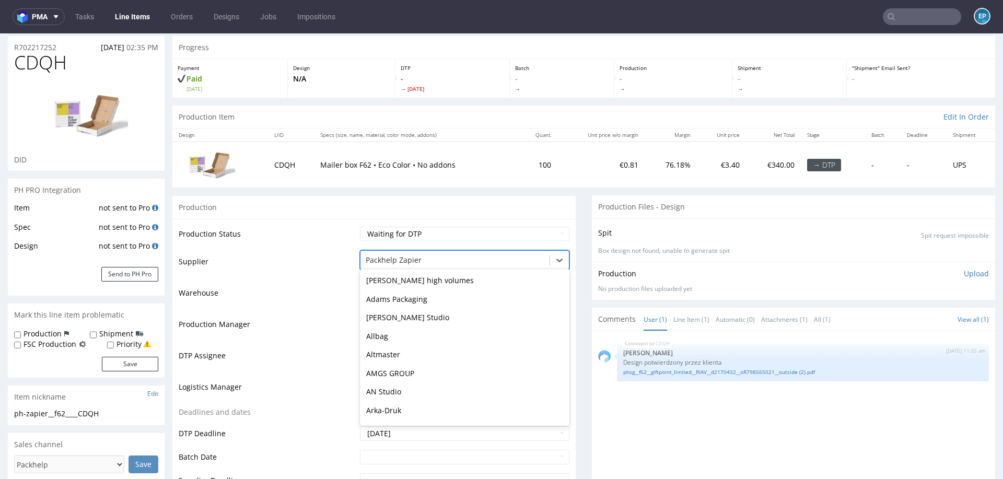
click at [395, 261] on div at bounding box center [455, 260] width 179 height 13
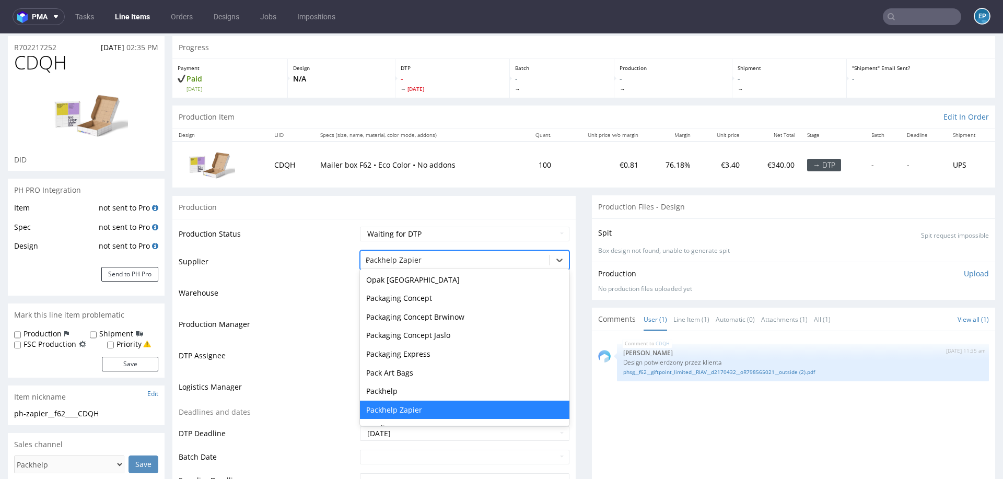
type input "eg"
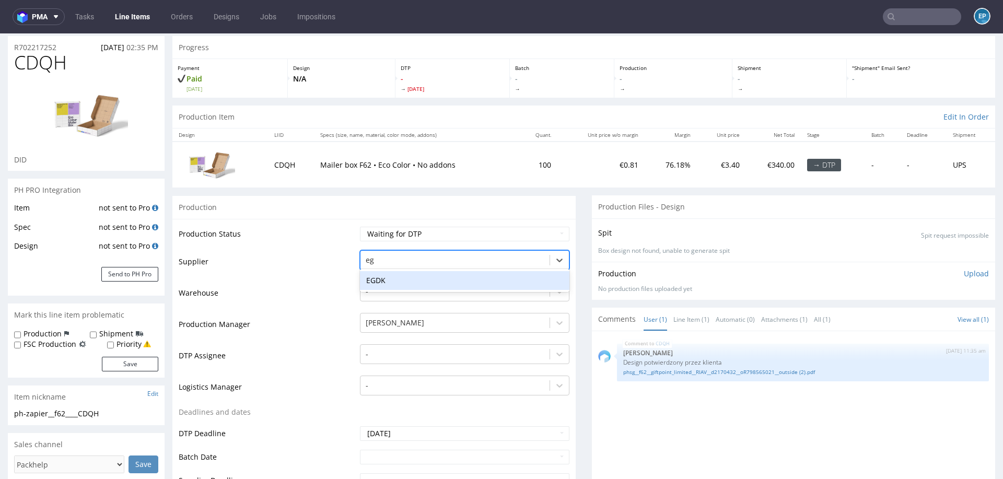
click at [393, 273] on div "EGDK" at bounding box center [465, 280] width 210 height 19
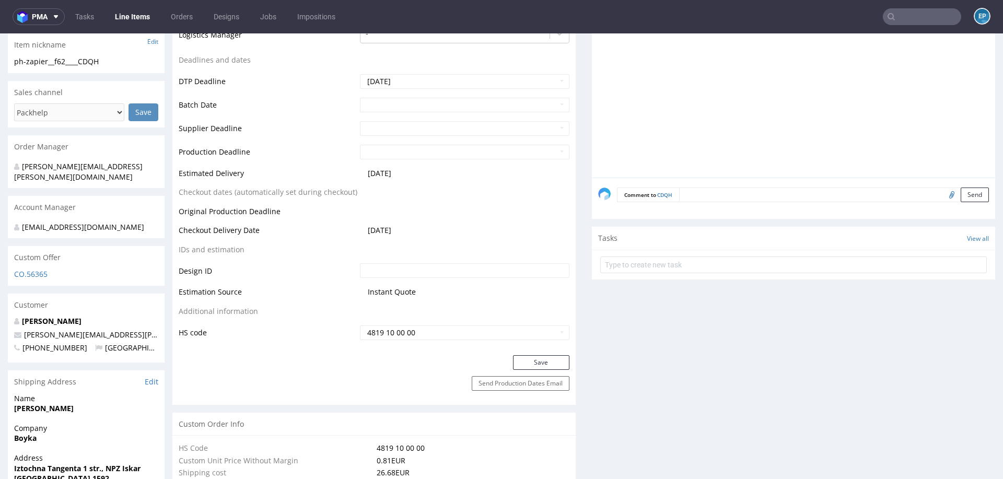
scroll to position [408, 0]
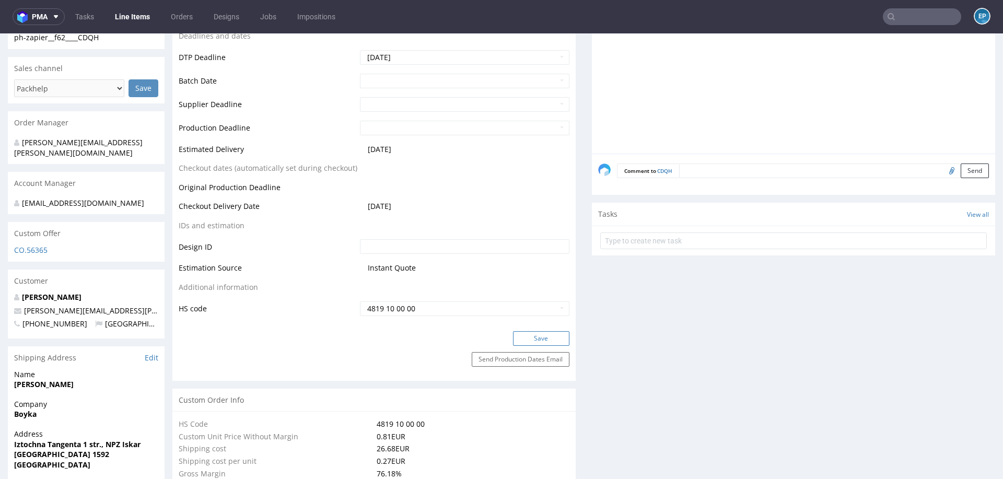
click at [525, 335] on button "Save" at bounding box center [541, 338] width 56 height 15
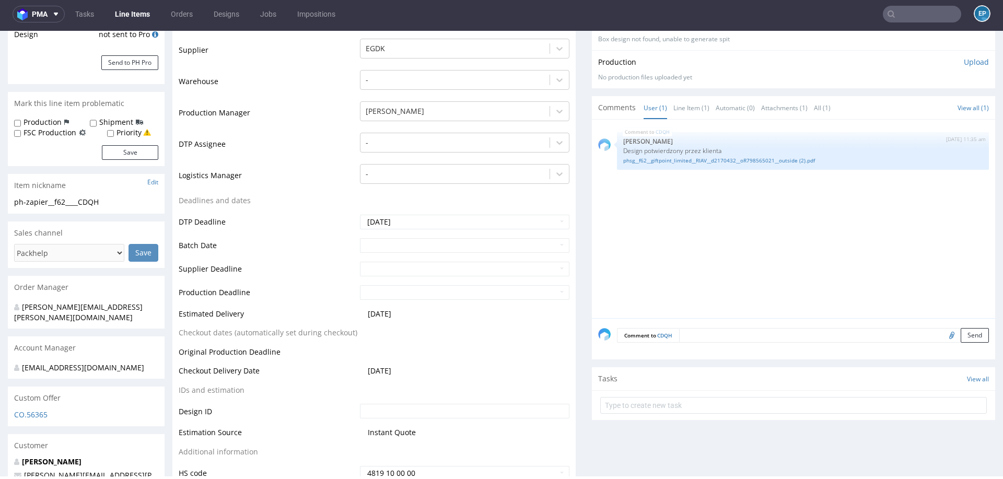
scroll to position [0, 0]
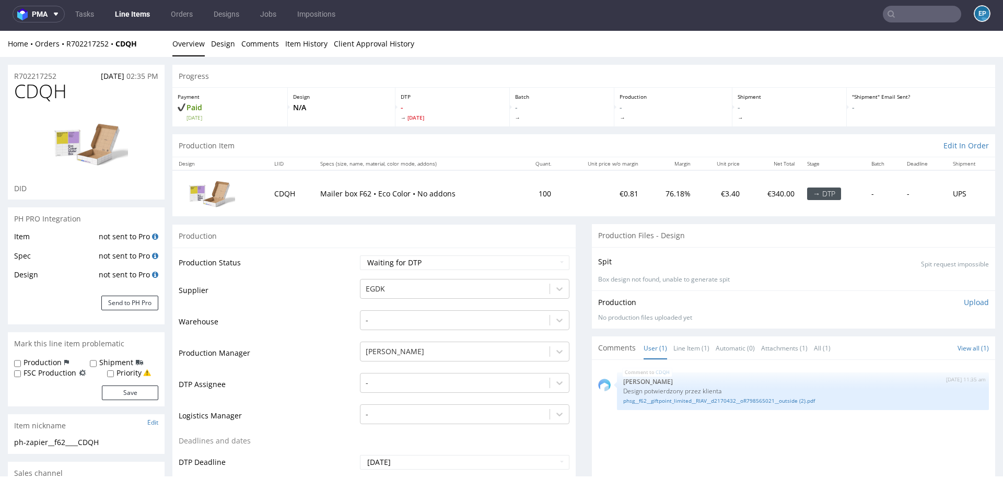
click at [908, 13] on input "text" at bounding box center [922, 14] width 78 height 17
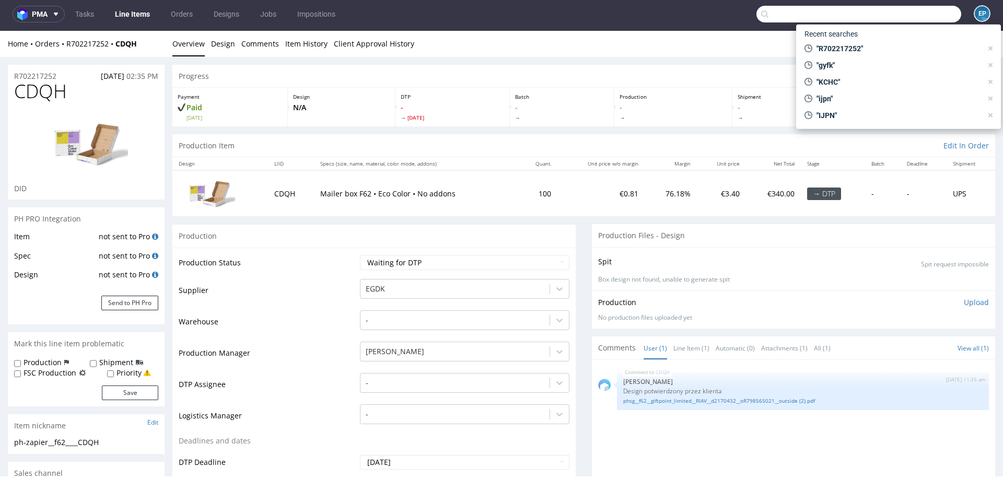
paste input "R860851082"
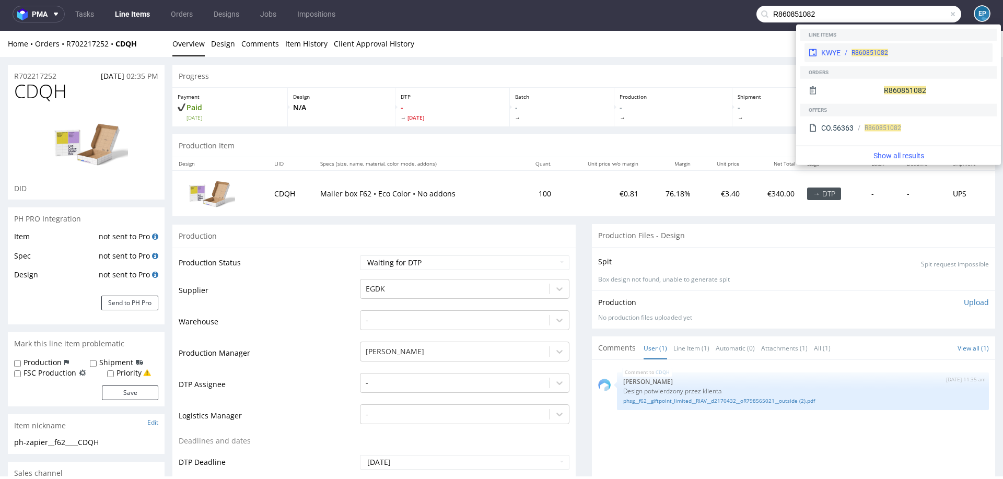
type input "R860851082"
click at [854, 51] on span "R860851082" at bounding box center [870, 52] width 37 height 7
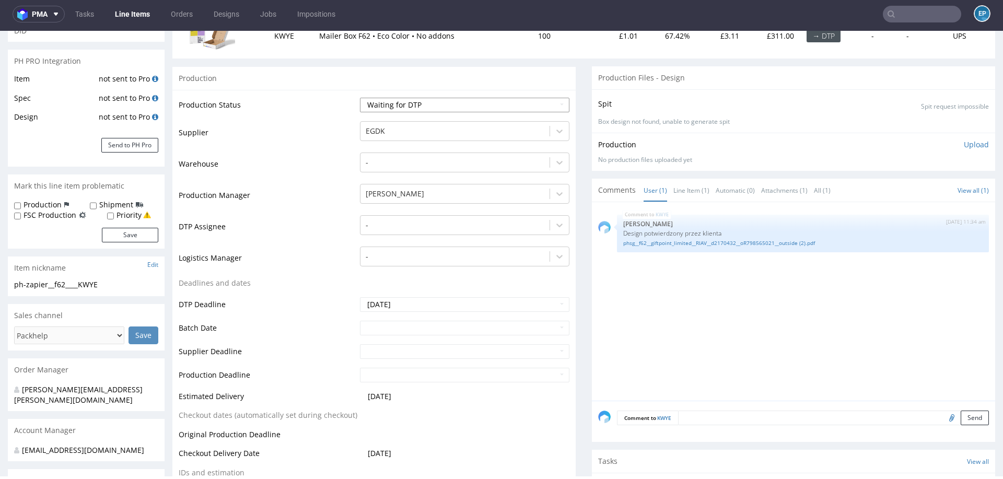
scroll to position [161, 0]
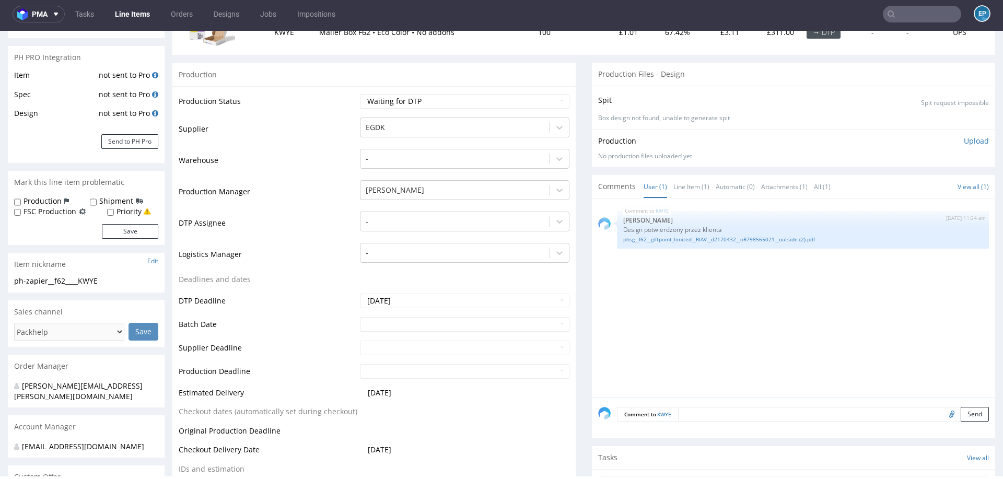
click at [135, 15] on link "Line Items" at bounding box center [133, 14] width 48 height 17
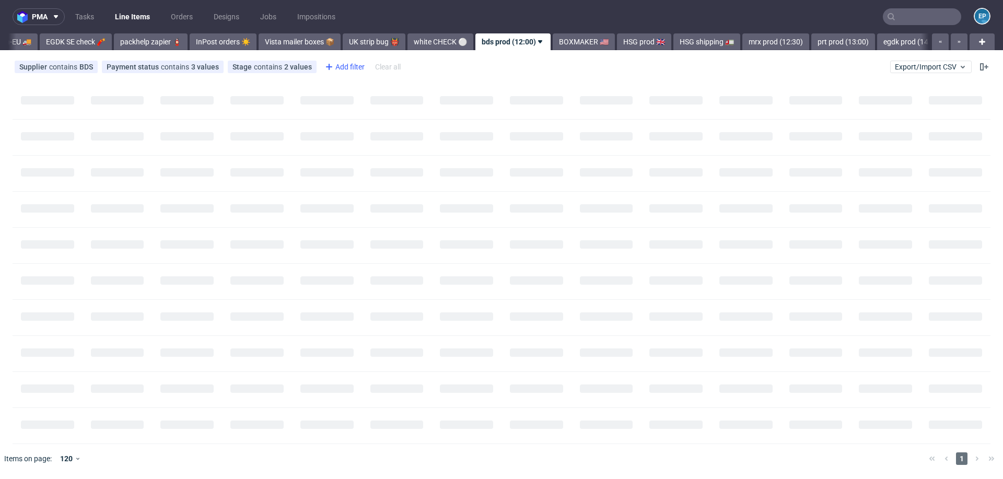
scroll to position [0, 332]
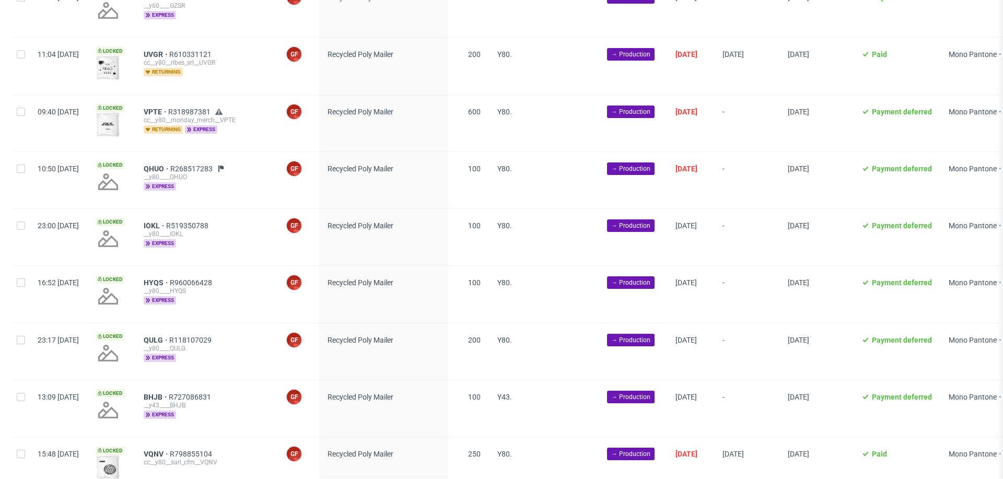
scroll to position [1133, 0]
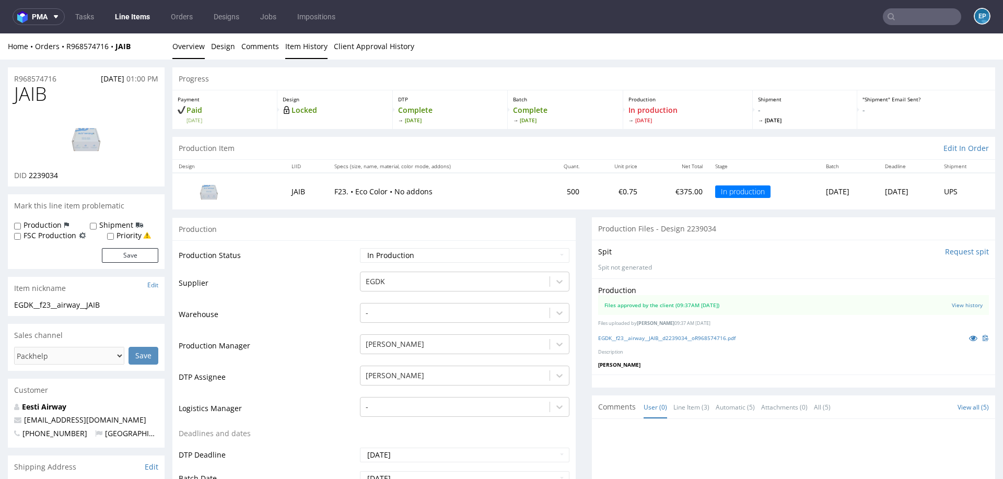
click at [296, 42] on link "Item History" at bounding box center [306, 46] width 42 height 26
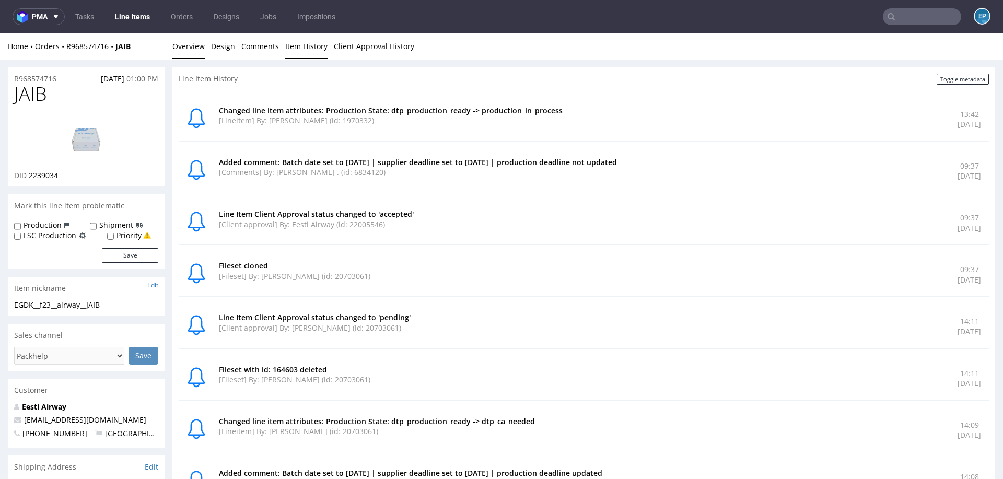
click at [193, 51] on link "Overview" at bounding box center [188, 46] width 32 height 26
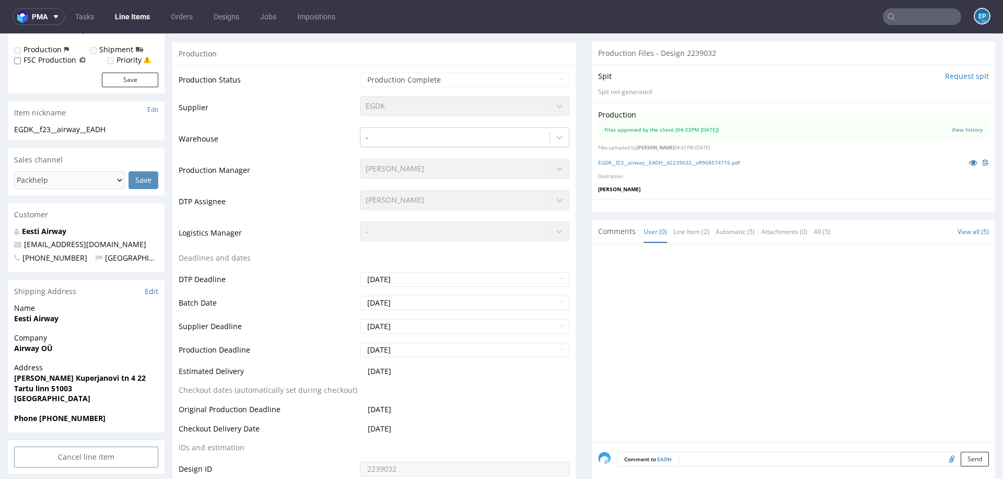
scroll to position [205, 0]
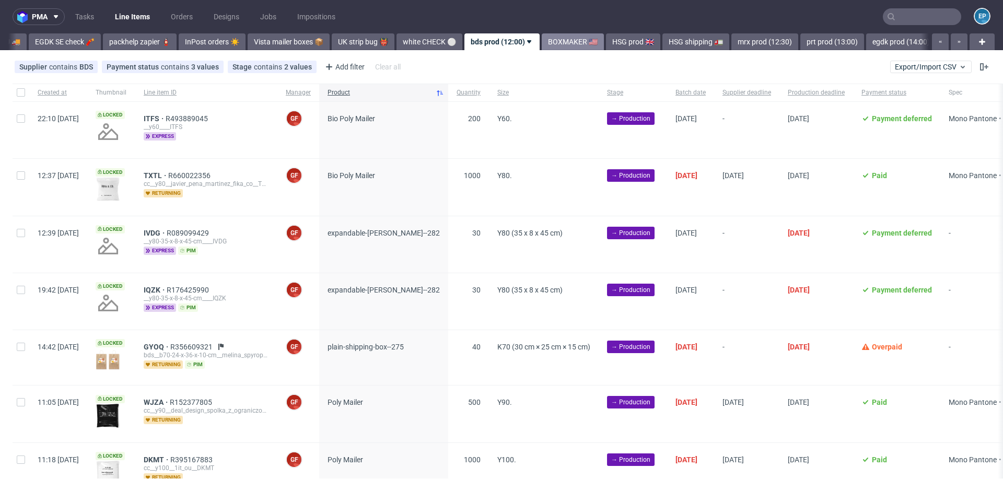
click at [542, 39] on link "BOXMAKER 🇺🇸" at bounding box center [573, 41] width 62 height 17
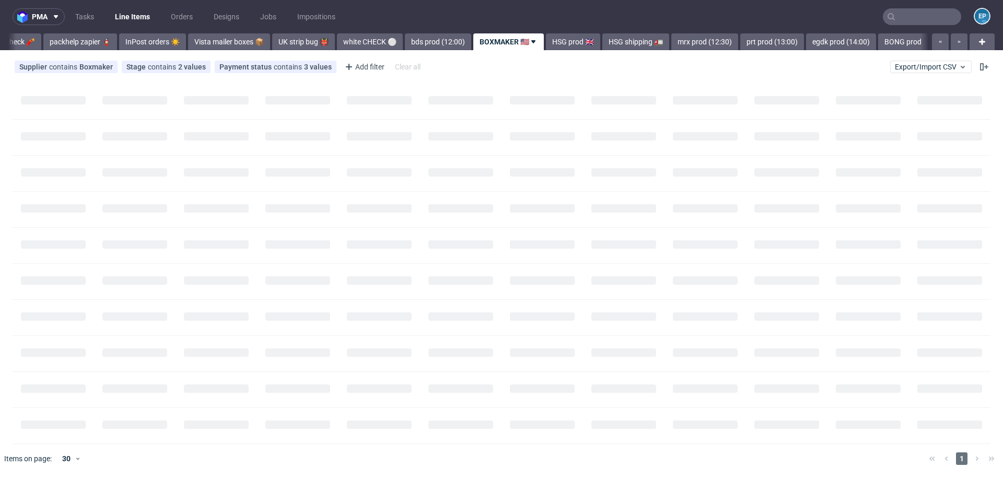
scroll to position [0, 398]
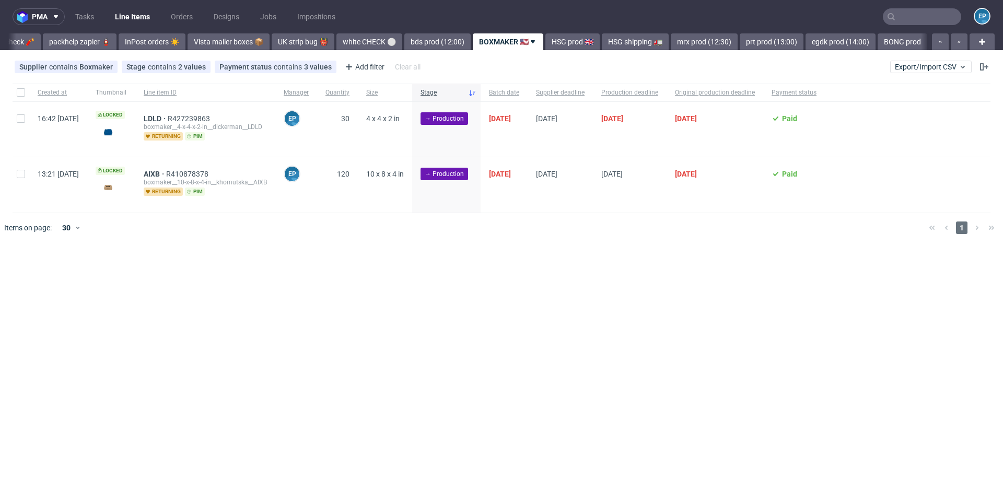
click at [911, 18] on input "text" at bounding box center [922, 16] width 78 height 17
paste input "GOLK"
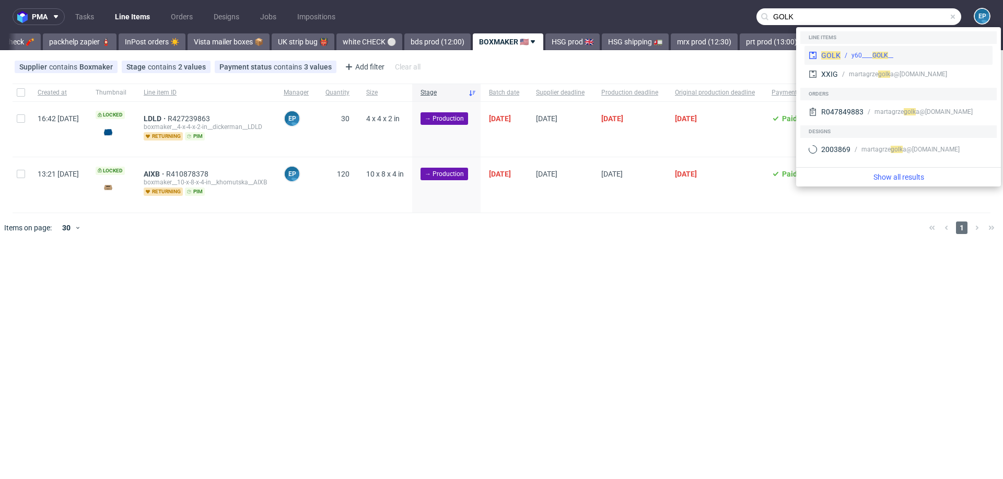
type input "GOLK"
click at [864, 48] on div "GOLK __y60____ GOLK" at bounding box center [899, 55] width 188 height 19
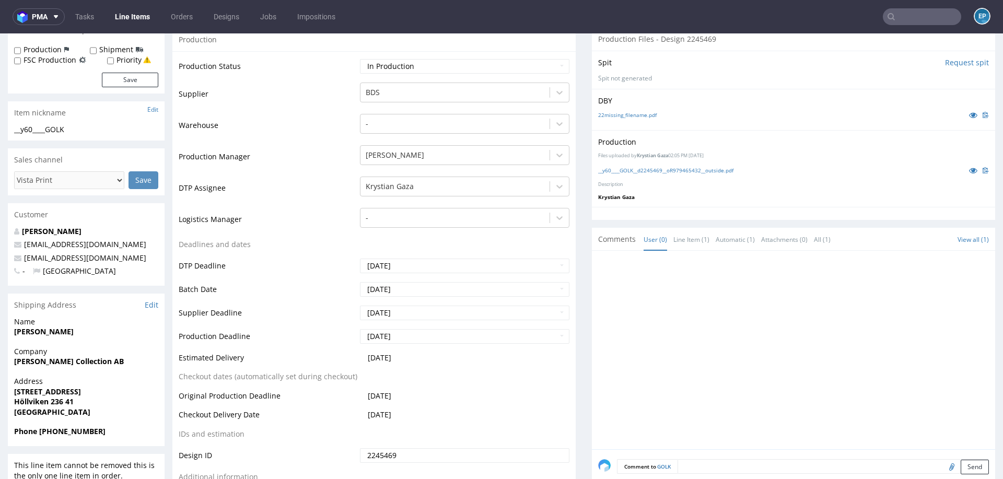
scroll to position [126, 0]
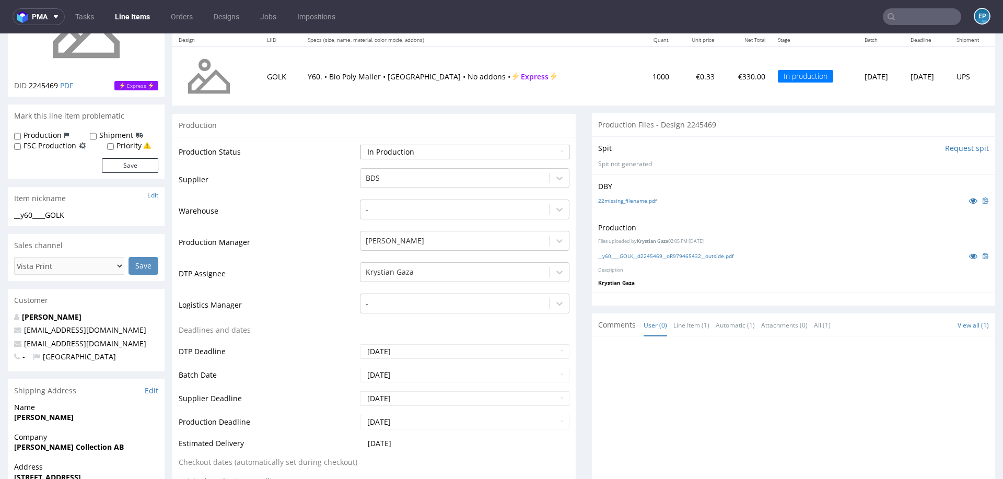
click at [406, 150] on select "Waiting for Artwork Waiting for Diecut Waiting for Mockup Waiting for DTP Waiti…" at bounding box center [465, 152] width 210 height 15
select select "production_complete"
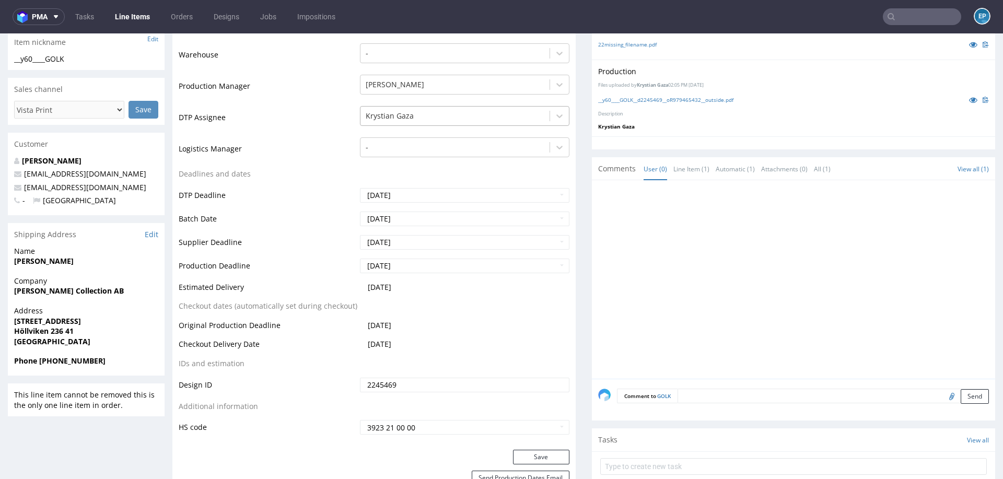
scroll to position [517, 0]
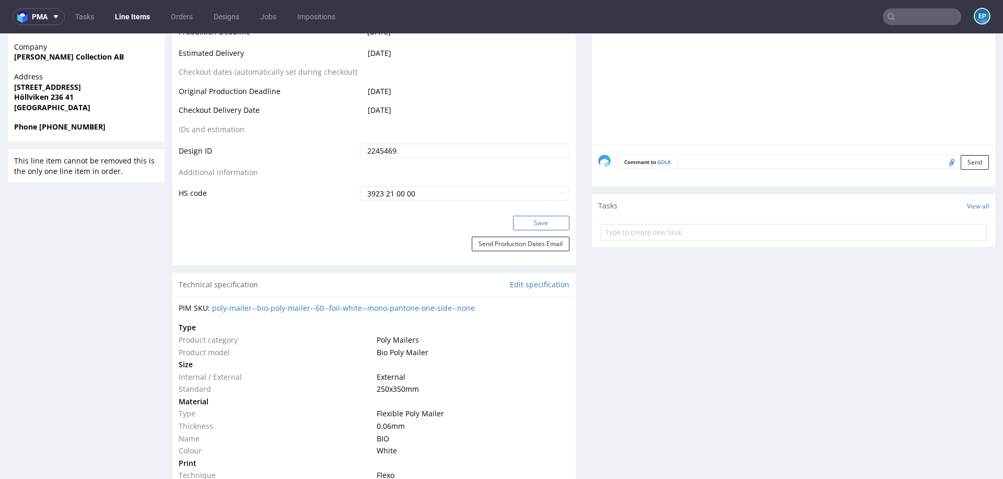
click at [530, 219] on button "Save" at bounding box center [541, 223] width 56 height 15
click at [137, 17] on link "Line Items" at bounding box center [133, 16] width 48 height 17
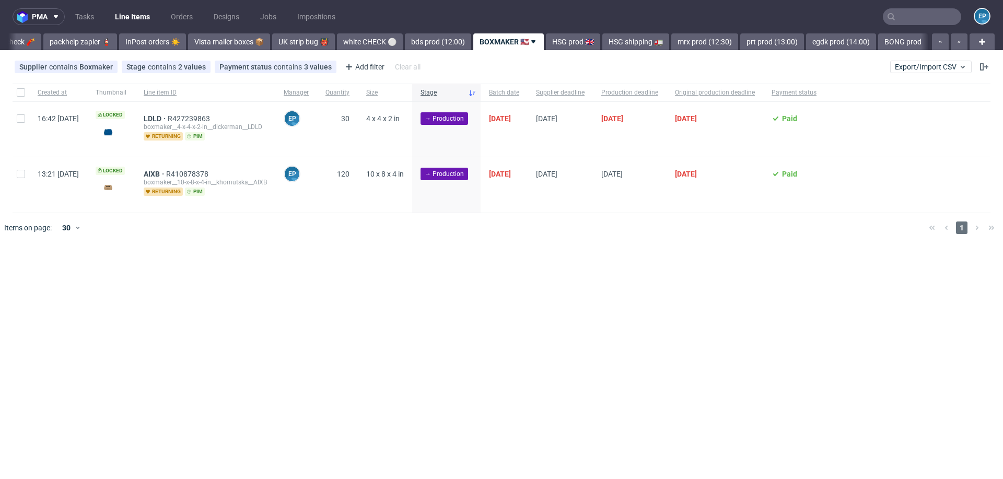
scroll to position [0, 398]
click at [409, 38] on link "bds prod (12:00)" at bounding box center [437, 41] width 66 height 17
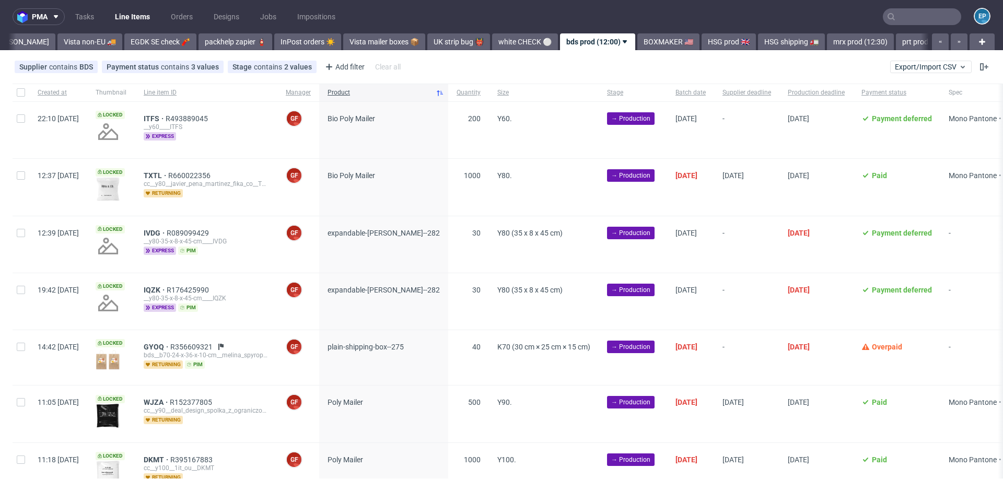
scroll to position [0, 323]
